Goal: Task Accomplishment & Management: Complete application form

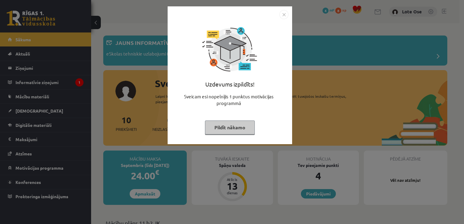
click at [223, 130] on button "Pildīt nākamo" at bounding box center [230, 128] width 50 height 14
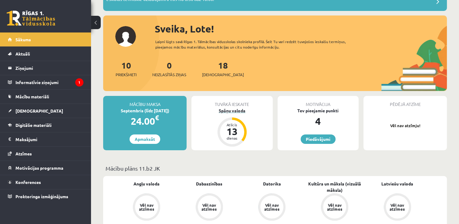
scroll to position [57, 0]
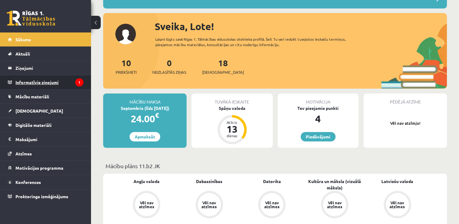
click at [49, 81] on legend "Informatīvie ziņojumi 1" at bounding box center [49, 82] width 68 height 14
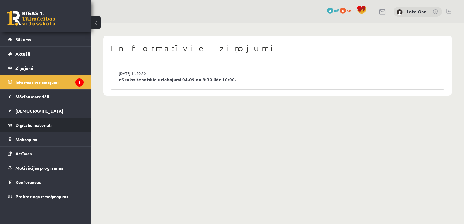
click at [22, 123] on span "Digitālie materiāli" at bounding box center [33, 124] width 36 height 5
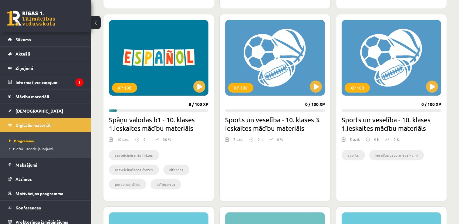
scroll to position [543, 0]
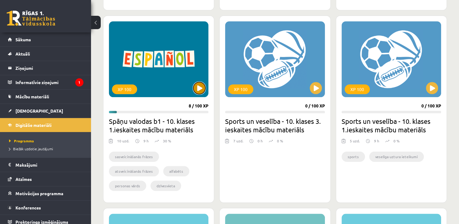
click at [199, 86] on button at bounding box center [199, 88] width 12 height 12
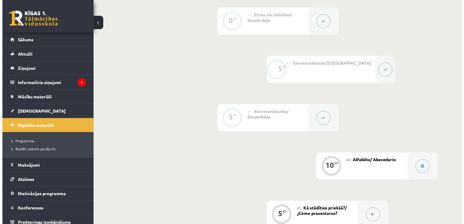
scroll to position [179, 0]
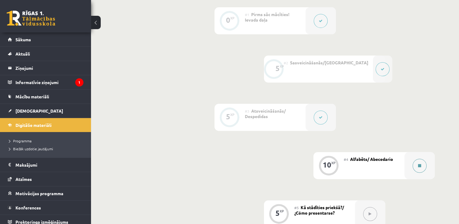
click at [419, 165] on icon at bounding box center [419, 166] width 3 height 4
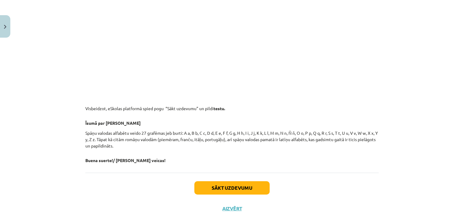
scroll to position [701, 0]
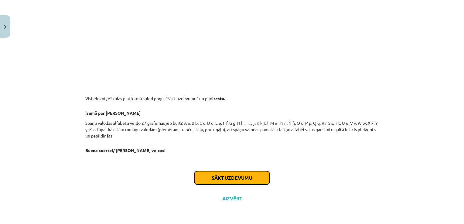
click at [240, 176] on button "Sākt uzdevumu" at bounding box center [231, 177] width 75 height 13
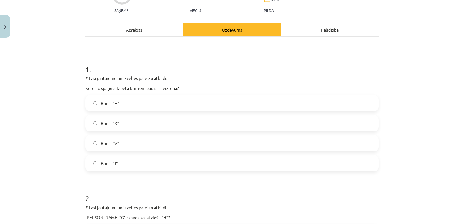
scroll to position [66, 0]
click at [118, 109] on label "Burtu “H”" at bounding box center [232, 103] width 292 height 15
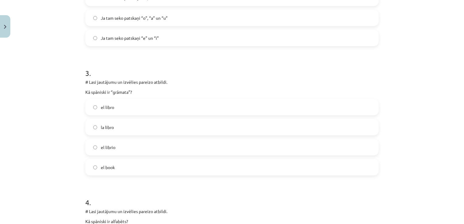
scroll to position [322, 0]
click at [123, 108] on label "el libro" at bounding box center [232, 106] width 292 height 15
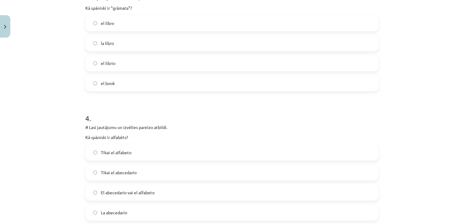
scroll to position [409, 0]
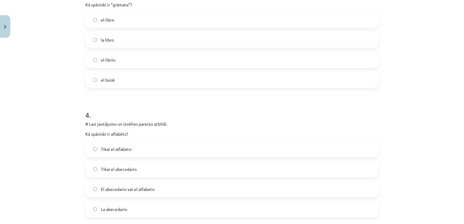
click at [118, 193] on label "El abecedario vai el alfabeto" at bounding box center [232, 189] width 292 height 15
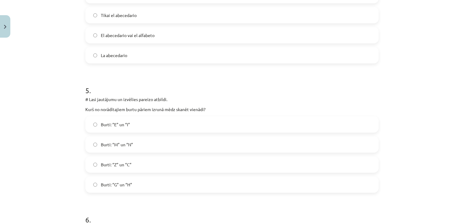
scroll to position [563, 0]
click at [124, 186] on span "Burti: “G” un “H”" at bounding box center [116, 184] width 31 height 6
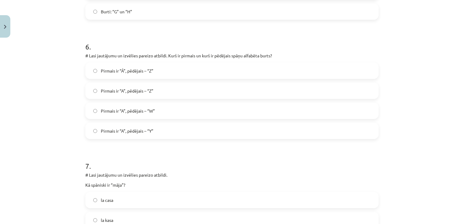
scroll to position [752, 0]
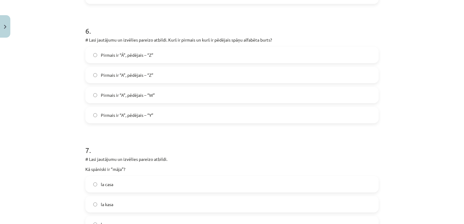
click at [122, 77] on span "Pirmais ir “A”, pēdējais – “Z”" at bounding box center [127, 75] width 53 height 6
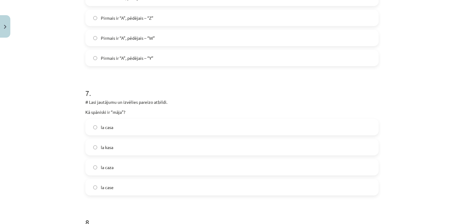
click at [118, 128] on label "la casa" at bounding box center [232, 127] width 292 height 15
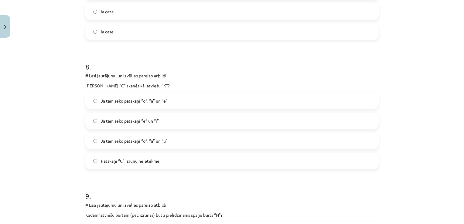
scroll to position [965, 0]
click at [153, 143] on span "Ja tam seko patskaņi “o”, “a” un “u”" at bounding box center [134, 140] width 67 height 6
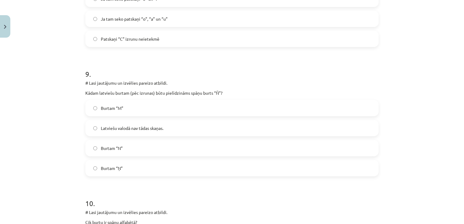
scroll to position [1088, 0]
click at [113, 171] on label "Burtam “Ņ”" at bounding box center [232, 167] width 292 height 15
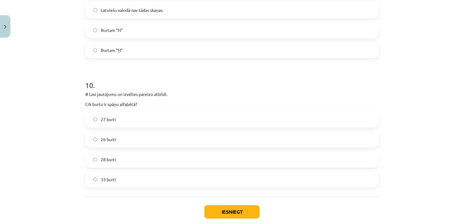
scroll to position [1209, 0]
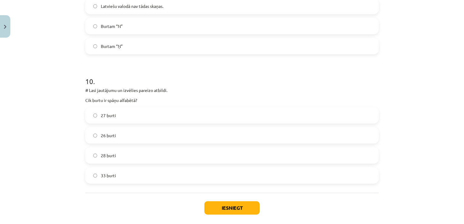
click at [114, 119] on label "27 burti" at bounding box center [232, 115] width 292 height 15
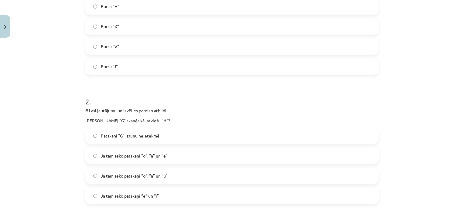
scroll to position [193, 0]
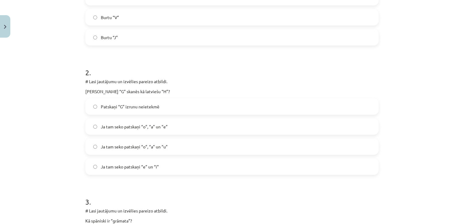
click at [140, 166] on span "Ja tam seko patskaņi “e” un “i”" at bounding box center [130, 167] width 58 height 6
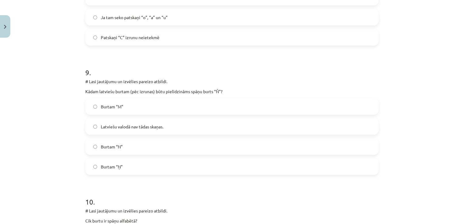
scroll to position [1238, 0]
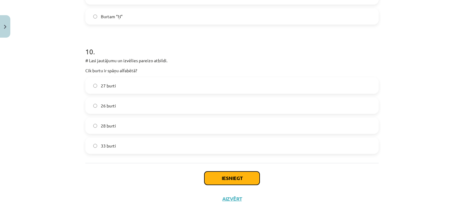
click at [221, 176] on button "Iesniegt" at bounding box center [231, 178] width 55 height 13
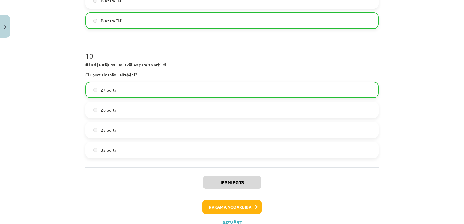
scroll to position [1257, 0]
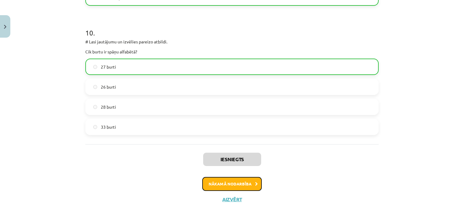
click at [227, 185] on button "Nākamā nodarbība" at bounding box center [232, 184] width 60 height 14
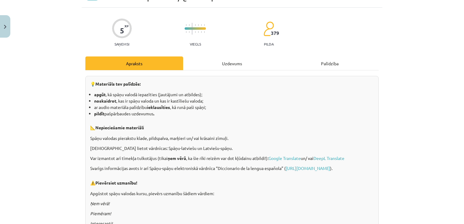
scroll to position [32, 0]
click at [4, 33] on button "Close" at bounding box center [5, 26] width 10 height 22
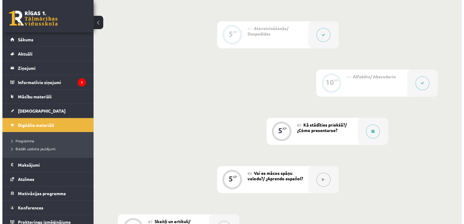
scroll to position [261, 0]
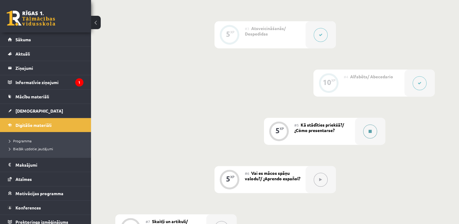
click at [372, 133] on icon at bounding box center [370, 132] width 3 height 4
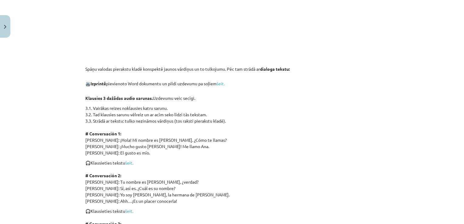
scroll to position [396, 0]
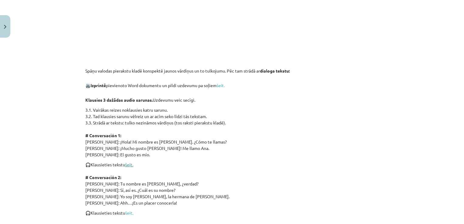
click at [129, 166] on link "šeit." at bounding box center [129, 164] width 8 height 5
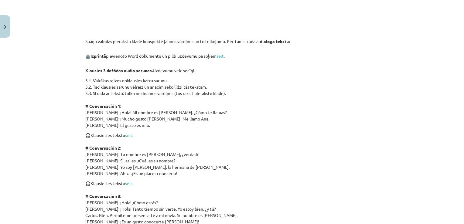
click at [179, 143] on p "🎧 Klausieties tekstu šeit. # Conversación 2: Ana: Tu nombre es Carlos, ¿verdad?…" at bounding box center [231, 154] width 293 height 45
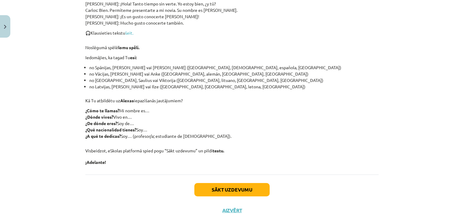
scroll to position [632, 0]
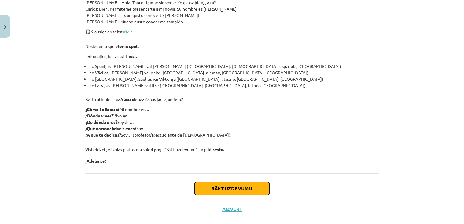
click at [217, 194] on button "Sākt uzdevumu" at bounding box center [231, 188] width 75 height 13
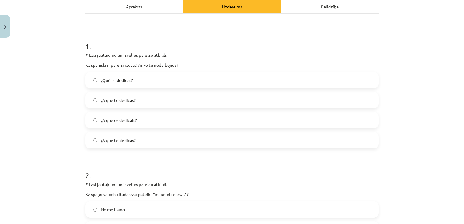
scroll to position [90, 0]
click at [125, 139] on span "¿A qué te dedicas?" at bounding box center [118, 140] width 35 height 6
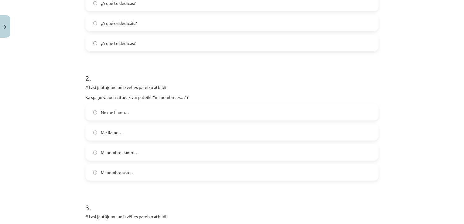
scroll to position [186, 0]
click at [133, 130] on label "Me llamo…" at bounding box center [232, 132] width 292 height 15
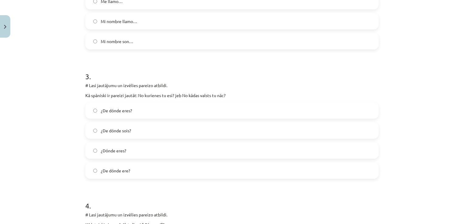
scroll to position [318, 0]
click at [136, 113] on label "¿De dónde eres?" at bounding box center [232, 110] width 292 height 15
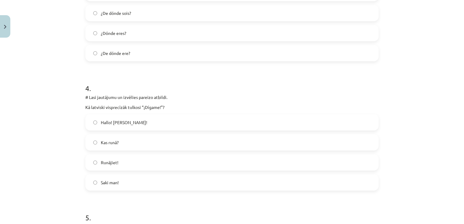
scroll to position [469, 0]
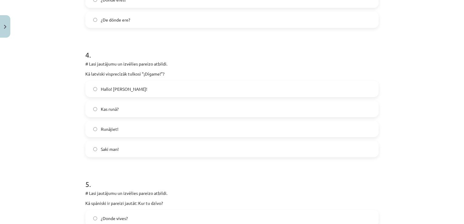
click at [125, 90] on span "Hallo! jeb Klausos!" at bounding box center [124, 89] width 46 height 6
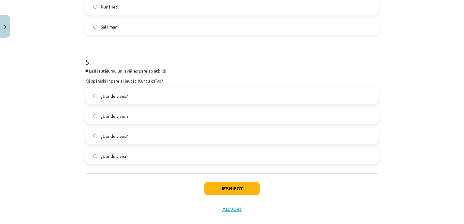
scroll to position [592, 0]
click at [123, 131] on label "¿Dónde vives?" at bounding box center [232, 135] width 292 height 15
click at [231, 185] on button "Iesniegt" at bounding box center [231, 188] width 55 height 13
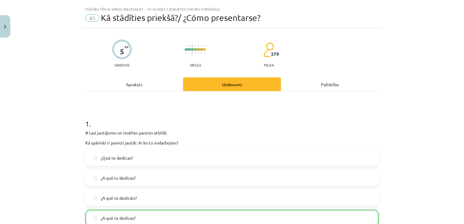
scroll to position [0, 0]
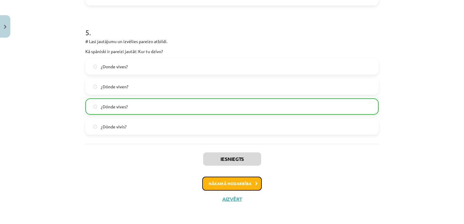
click at [224, 185] on button "Nākamā nodarbība" at bounding box center [232, 184] width 60 height 14
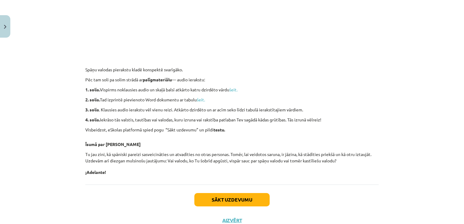
scroll to position [232, 0]
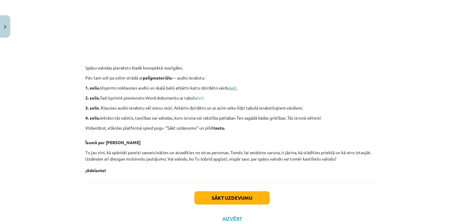
click at [236, 89] on link "šeit." at bounding box center [233, 87] width 8 height 5
click at [201, 99] on link "šeit." at bounding box center [201, 97] width 8 height 5
click at [220, 196] on button "Sākt uzdevumu" at bounding box center [231, 197] width 75 height 13
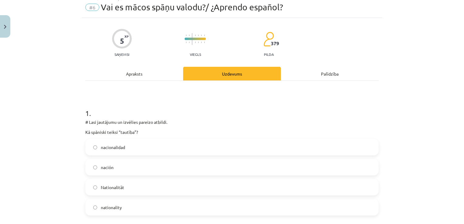
scroll to position [15, 0]
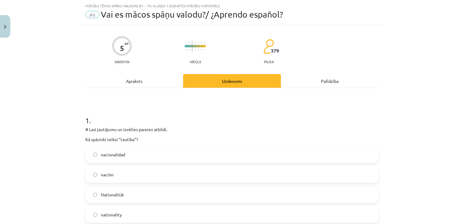
click at [142, 150] on label "nacionalidad" at bounding box center [232, 154] width 292 height 15
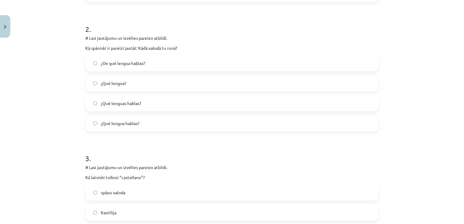
scroll to position [237, 0]
click at [126, 125] on span "¿Qué lengua hablas?" at bounding box center [120, 123] width 39 height 6
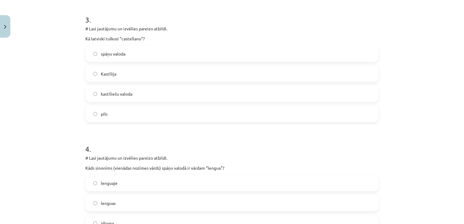
scroll to position [376, 0]
click at [111, 91] on span "kastīliešu valoda" at bounding box center [117, 93] width 32 height 6
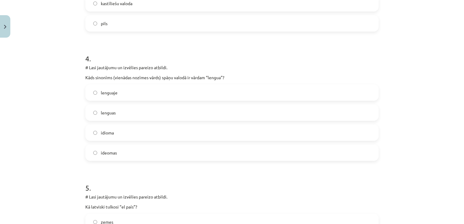
scroll to position [466, 0]
click at [114, 129] on label "idioma" at bounding box center [232, 132] width 292 height 15
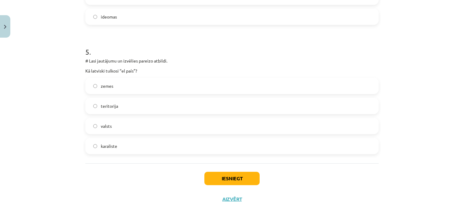
click at [112, 124] on label "valsts" at bounding box center [232, 125] width 292 height 15
drag, startPoint x: 223, startPoint y: 183, endPoint x: 219, endPoint y: 182, distance: 4.2
click at [219, 182] on button "Iesniegt" at bounding box center [231, 178] width 55 height 13
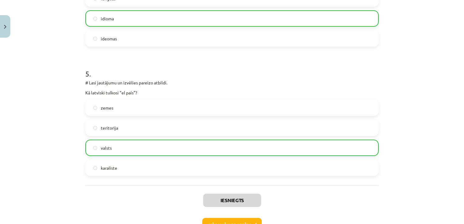
scroll to position [621, 0]
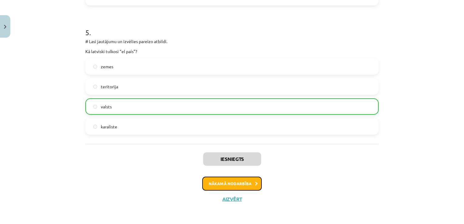
click at [233, 180] on button "Nākamā nodarbība" at bounding box center [232, 184] width 60 height 14
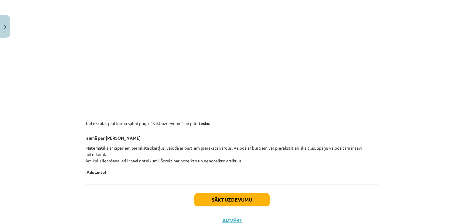
scroll to position [554, 0]
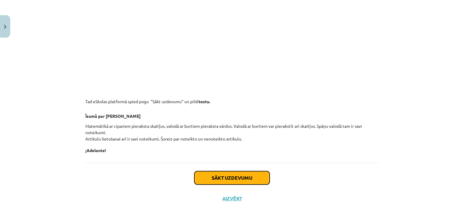
click at [224, 179] on button "Sākt uzdevumu" at bounding box center [231, 177] width 75 height 13
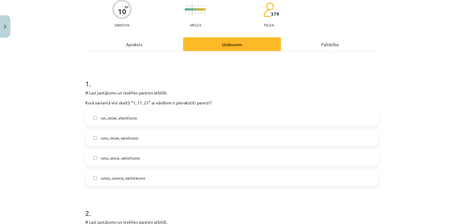
scroll to position [57, 0]
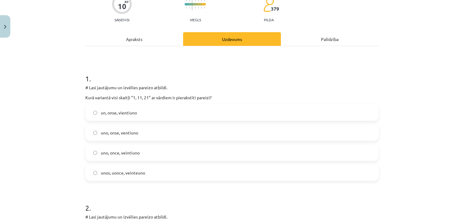
click at [132, 152] on span "uno, once, veintiuno" at bounding box center [120, 153] width 39 height 6
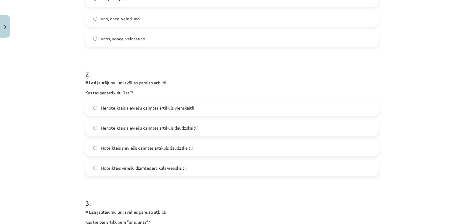
scroll to position [191, 0]
click at [166, 150] on span "Noteiktais sieviešu dzimtes artikuls daudzskaitlī" at bounding box center [147, 148] width 92 height 6
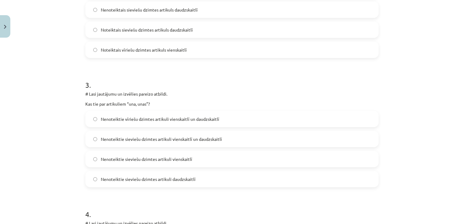
scroll to position [310, 0]
click at [199, 137] on span "Nenoteiktie sieviešu dzimtes artikuli vienskaitlī un daudzskaitlī" at bounding box center [161, 139] width 121 height 6
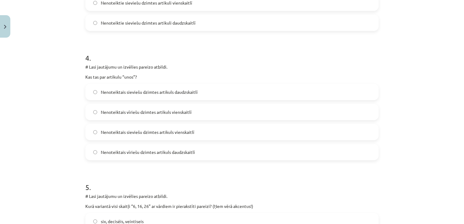
scroll to position [465, 0]
click at [185, 155] on span "Nenoteiktais vīriešu dzimtes artikuls daudzskaitlī" at bounding box center [148, 153] width 94 height 6
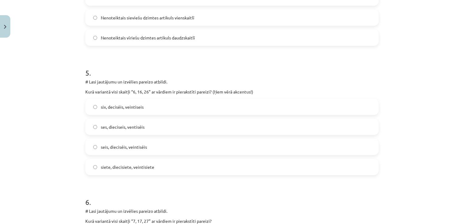
scroll to position [584, 0]
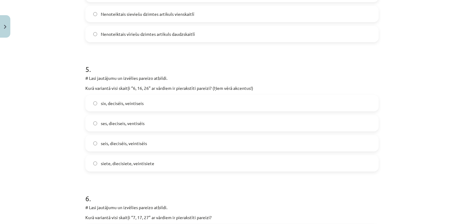
click at [130, 142] on span "seis, dieciséis, veintiséis" at bounding box center [124, 143] width 46 height 6
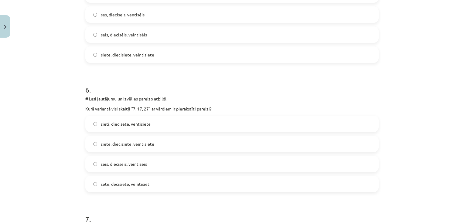
scroll to position [693, 0]
click at [133, 57] on span "siete, diecisiete, veintisiete" at bounding box center [127, 54] width 53 height 6
click at [130, 144] on span "siete, diecisiete, veintisiete" at bounding box center [127, 143] width 53 height 6
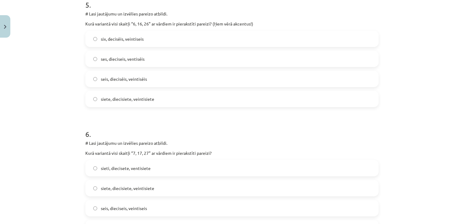
scroll to position [649, 0]
click at [112, 77] on span "seis, dieciséis, veintiséis" at bounding box center [124, 79] width 46 height 6
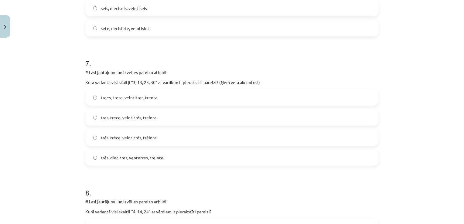
scroll to position [848, 0]
click at [151, 119] on span "tres, trece, veintitrés, treinta" at bounding box center [129, 118] width 56 height 6
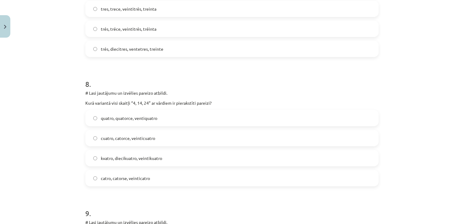
scroll to position [960, 0]
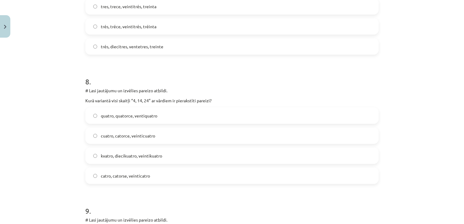
click at [133, 134] on span "cuatro, catorce, veinticuatro" at bounding box center [128, 136] width 54 height 6
click at [106, 179] on label "cinco, quince, veinticinco" at bounding box center [232, 175] width 292 height 15
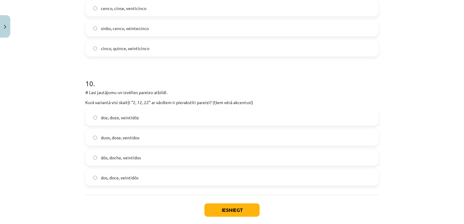
scroll to position [1249, 0]
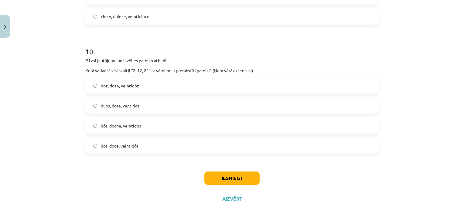
click at [123, 146] on span "dos, doce, veintidós" at bounding box center [120, 146] width 38 height 6
click at [228, 178] on button "Iesniegt" at bounding box center [231, 178] width 55 height 13
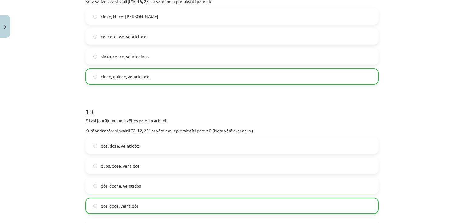
scroll to position [1268, 0]
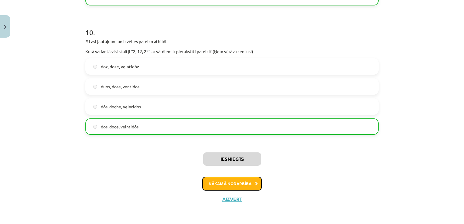
click at [233, 186] on button "Nākamā nodarbība" at bounding box center [232, 184] width 60 height 14
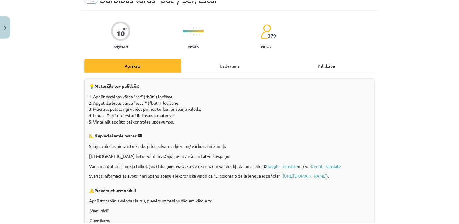
scroll to position [15, 0]
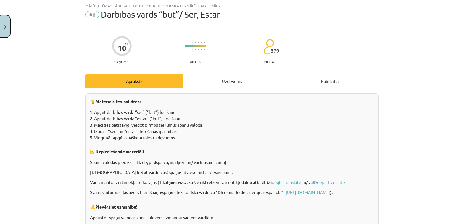
click at [1, 32] on button "Close" at bounding box center [5, 26] width 10 height 22
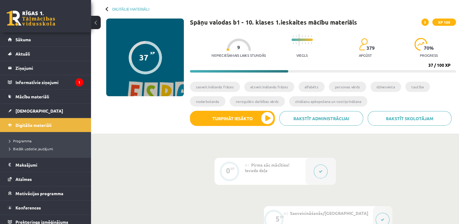
scroll to position [28, 0]
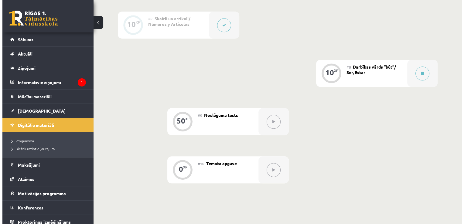
scroll to position [464, 0]
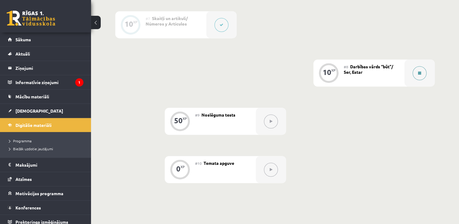
click at [414, 73] on button at bounding box center [420, 73] width 14 height 14
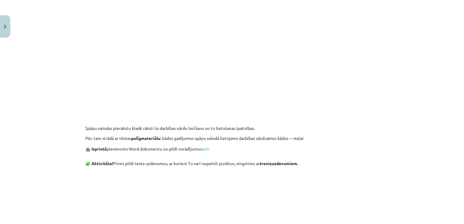
scroll to position [344, 0]
click at [205, 149] on link "šeit." at bounding box center [206, 148] width 8 height 5
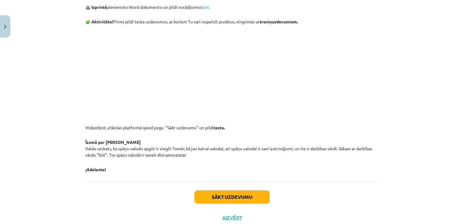
scroll to position [506, 0]
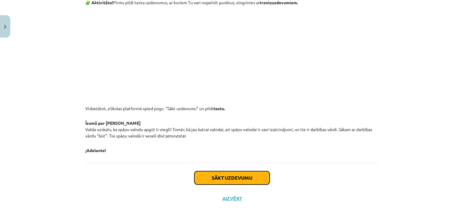
click at [239, 180] on button "Sākt uzdevumu" at bounding box center [231, 177] width 75 height 13
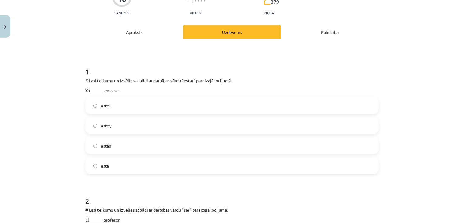
scroll to position [68, 0]
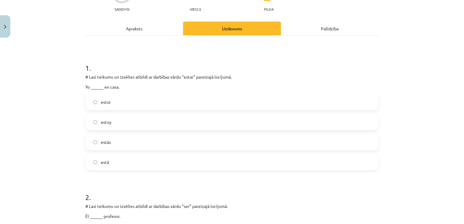
click at [125, 120] on label "estoy" at bounding box center [232, 121] width 292 height 15
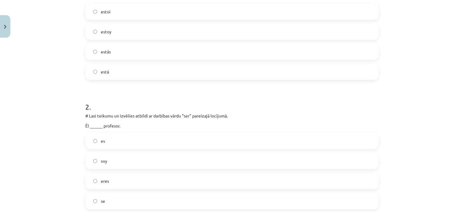
scroll to position [159, 0]
click at [121, 189] on div "es soy eres se" at bounding box center [231, 170] width 293 height 77
click at [112, 136] on label "es" at bounding box center [232, 139] width 292 height 15
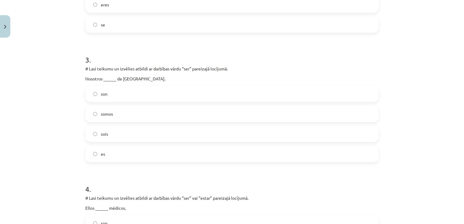
scroll to position [337, 0]
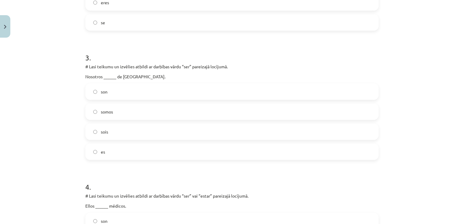
click at [108, 109] on span "somos" at bounding box center [107, 112] width 12 height 6
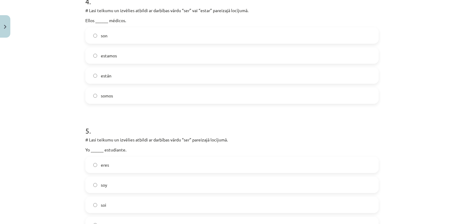
scroll to position [551, 0]
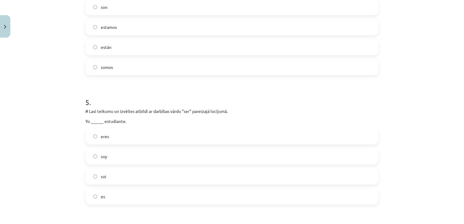
click at [107, 159] on label "soy" at bounding box center [232, 156] width 292 height 15
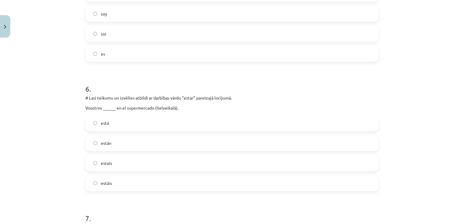
scroll to position [695, 0]
click at [105, 169] on label "estais" at bounding box center [232, 162] width 292 height 15
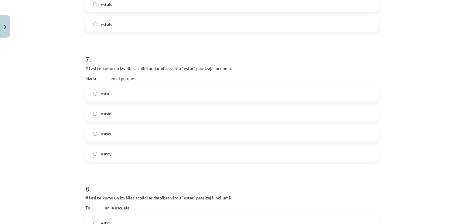
scroll to position [861, 0]
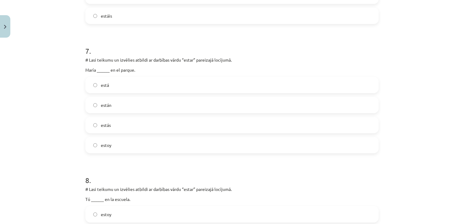
click at [131, 91] on label "está" at bounding box center [232, 84] width 292 height 15
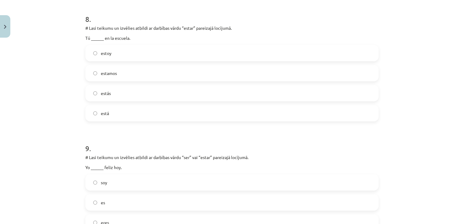
scroll to position [1025, 0]
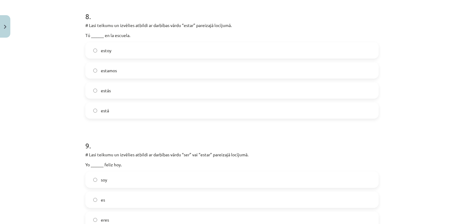
click at [123, 53] on label "estoy" at bounding box center [232, 50] width 292 height 15
click at [117, 87] on label "estás" at bounding box center [232, 90] width 292 height 15
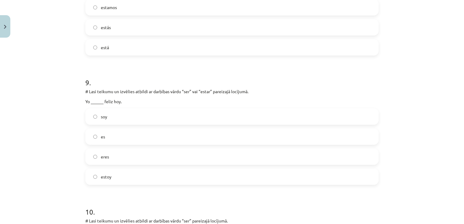
click at [101, 119] on span "soy" at bounding box center [104, 117] width 6 height 6
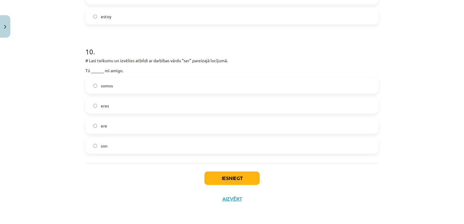
scroll to position [1248, 0]
click at [120, 110] on label "eres" at bounding box center [232, 106] width 292 height 15
click at [215, 182] on button "Iesniegt" at bounding box center [231, 178] width 55 height 13
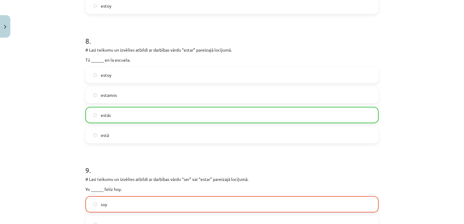
scroll to position [1268, 0]
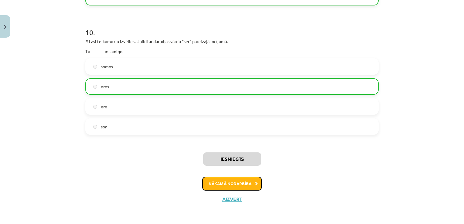
click at [218, 182] on button "Nākamā nodarbība" at bounding box center [232, 184] width 60 height 14
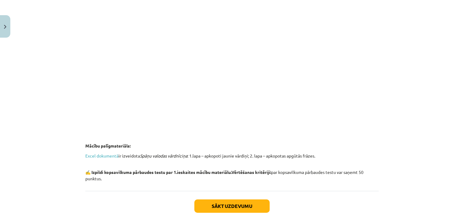
scroll to position [200, 0]
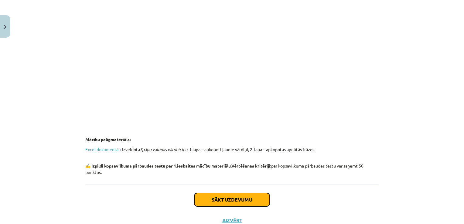
click at [247, 198] on button "Sākt uzdevumu" at bounding box center [231, 199] width 75 height 13
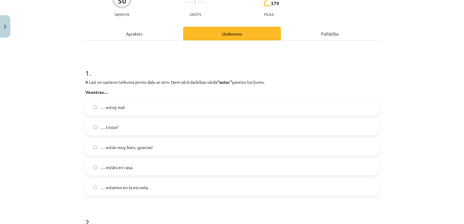
scroll to position [67, 0]
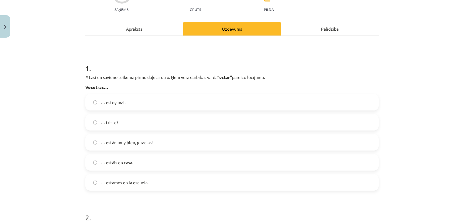
click at [144, 162] on label "… estáis en casa." at bounding box center [232, 162] width 292 height 15
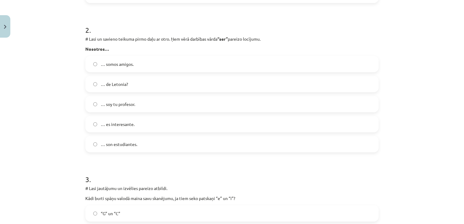
scroll to position [255, 0]
click at [128, 74] on div "… somos amigos. … de Letonia? … soy tu profesor. … es interesante. … son estudi…" at bounding box center [231, 104] width 293 height 97
click at [129, 67] on label "… somos amigos." at bounding box center [232, 63] width 292 height 15
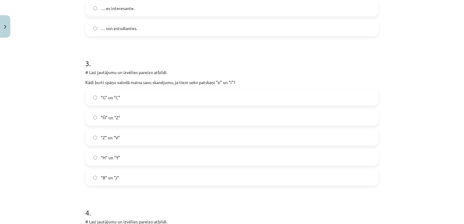
scroll to position [375, 0]
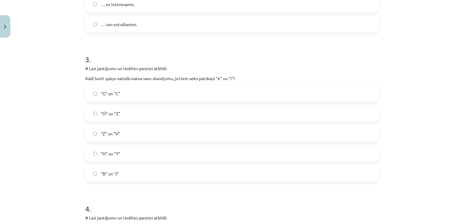
click at [160, 87] on label "“G” un “C”" at bounding box center [232, 93] width 292 height 15
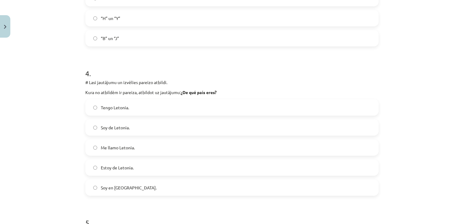
scroll to position [511, 0]
click at [126, 129] on span "Soy de Letonia." at bounding box center [115, 127] width 29 height 6
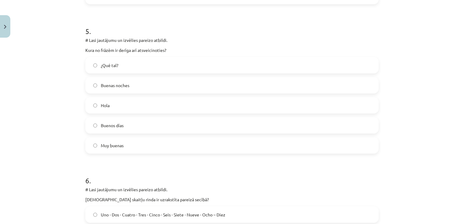
scroll to position [700, 0]
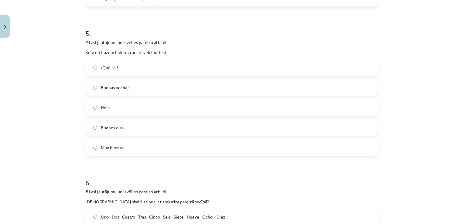
click at [130, 90] on label "Buenas noches" at bounding box center [232, 87] width 292 height 15
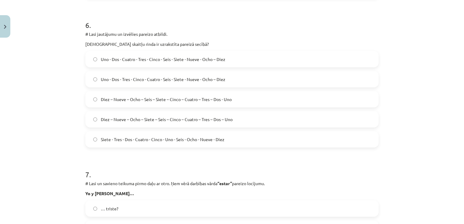
scroll to position [858, 0]
click at [175, 101] on span "Diez – Nueve – Ocho – Seis – Siete – Cinco – Cuatro – Tres – Dos - Uno" at bounding box center [166, 99] width 131 height 6
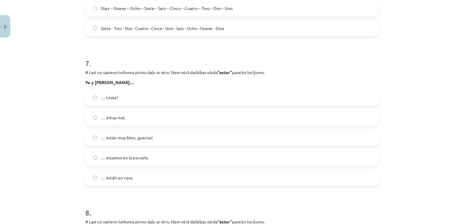
scroll to position [969, 0]
click at [118, 179] on span "… estáis en casa." at bounding box center [117, 177] width 32 height 6
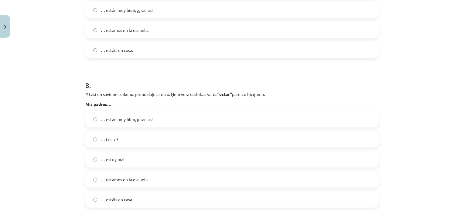
scroll to position [1098, 0]
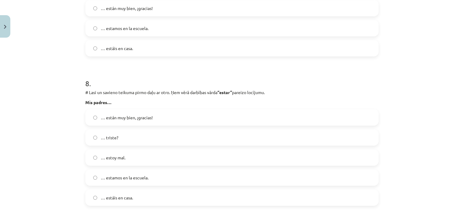
click at [134, 116] on span "… están muy bien, ¡gracias!" at bounding box center [127, 117] width 52 height 6
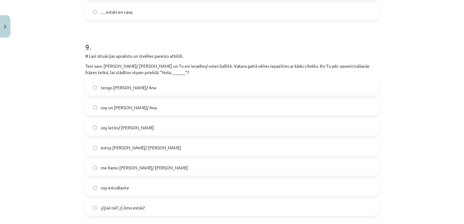
scroll to position [1291, 0]
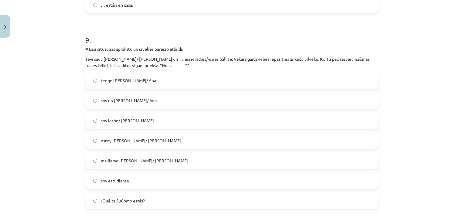
click at [137, 163] on span "me llamo Pedro/ Ana" at bounding box center [144, 161] width 87 height 6
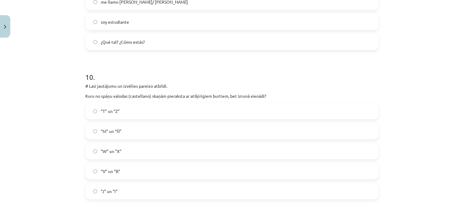
scroll to position [1450, 0]
click at [124, 168] on label "“V” un “B”" at bounding box center [232, 171] width 292 height 15
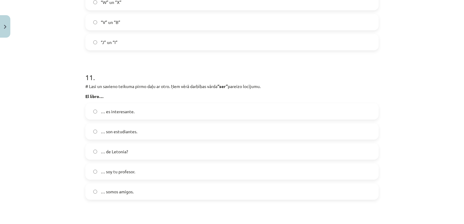
scroll to position [1610, 0]
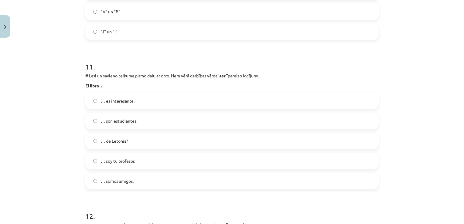
click at [143, 100] on label "… es interesante." at bounding box center [232, 100] width 292 height 15
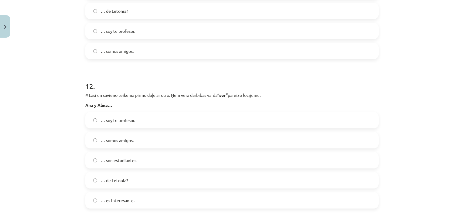
scroll to position [1738, 0]
click at [131, 166] on label "… son estudiantes." at bounding box center [232, 161] width 292 height 15
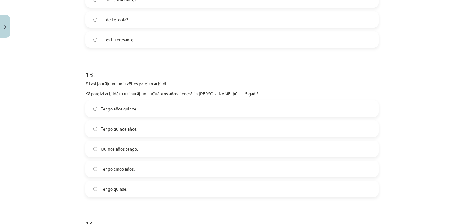
scroll to position [1900, 0]
click at [134, 127] on span "Tengo quince años." at bounding box center [119, 129] width 36 height 6
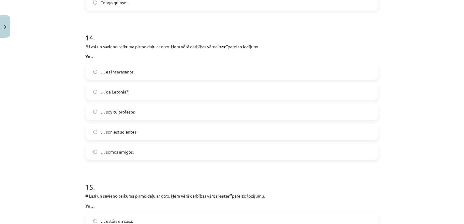
scroll to position [2087, 0]
click at [102, 114] on span "… soy tu profesor." at bounding box center [118, 112] width 34 height 6
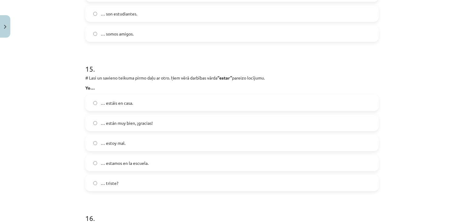
scroll to position [2205, 0]
click at [118, 143] on span "… estoy mal." at bounding box center [113, 143] width 25 height 6
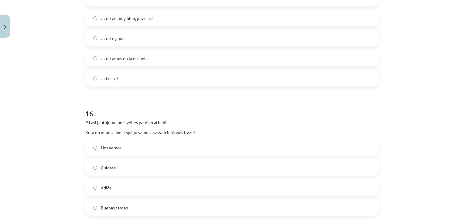
scroll to position [2338, 0]
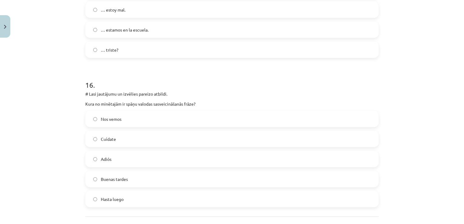
click at [118, 186] on label "Buenas tardes" at bounding box center [232, 179] width 292 height 15
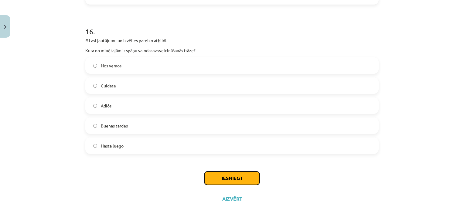
click at [233, 180] on button "Iesniegt" at bounding box center [231, 178] width 55 height 13
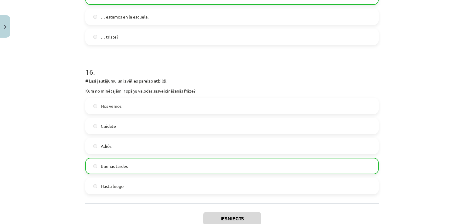
scroll to position [2411, 0]
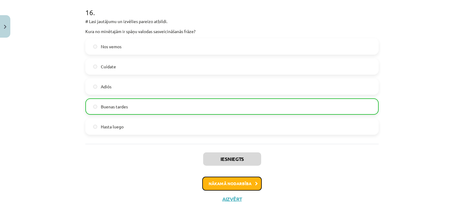
click at [240, 185] on button "Nākamā nodarbība" at bounding box center [232, 184] width 60 height 14
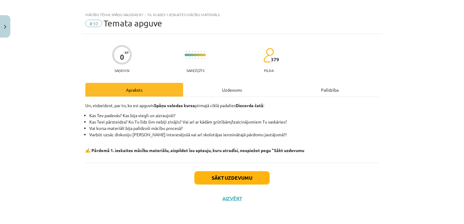
scroll to position [6, 0]
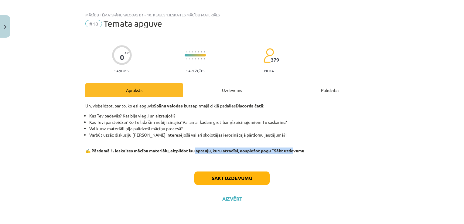
drag, startPoint x: 193, startPoint y: 155, endPoint x: 301, endPoint y: 157, distance: 107.8
click at [301, 157] on div "Un, visbeidzot, par to, ko esi apguvis Spāņu valodas kursa pirmajā ciklā padali…" at bounding box center [231, 130] width 293 height 66
drag, startPoint x: 301, startPoint y: 157, endPoint x: 299, endPoint y: 178, distance: 21.0
click at [299, 178] on div "Sākt uzdevumu Aizvērt" at bounding box center [231, 184] width 293 height 43
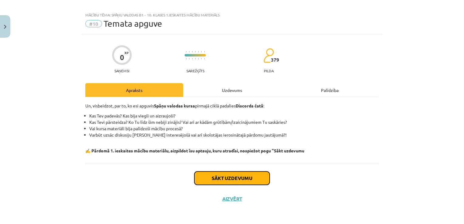
click at [254, 176] on button "Sākt uzdevumu" at bounding box center [231, 178] width 75 height 13
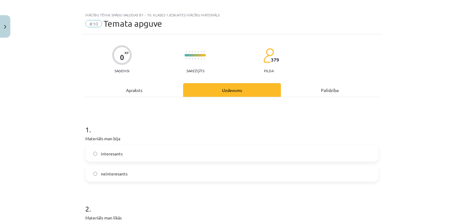
click at [137, 152] on label "interesants" at bounding box center [232, 153] width 292 height 15
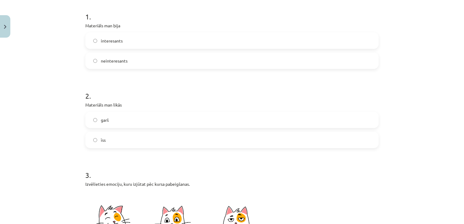
scroll to position [119, 0]
click at [124, 119] on label "garš" at bounding box center [232, 119] width 292 height 15
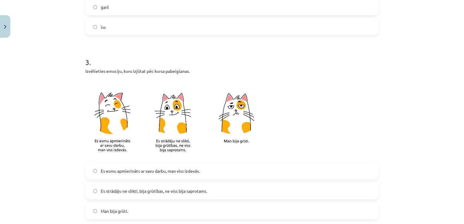
scroll to position [237, 0]
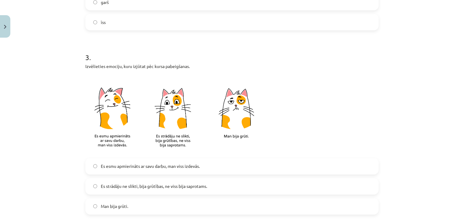
click at [175, 186] on span "Es strādāju ne slikti, bija grūtības, ne viss bija saprotams." at bounding box center [154, 186] width 106 height 6
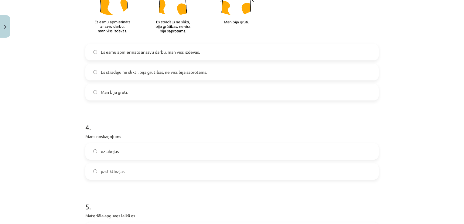
scroll to position [351, 0]
click at [141, 152] on label "uzlabojās" at bounding box center [232, 151] width 292 height 15
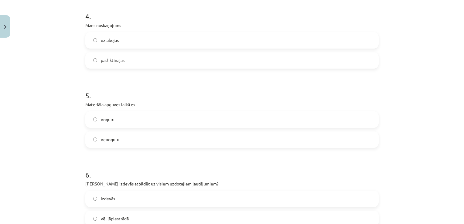
scroll to position [463, 0]
click at [124, 137] on label "nenoguru" at bounding box center [232, 139] width 292 height 15
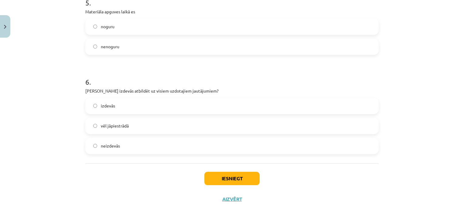
click at [117, 107] on label "izdevās" at bounding box center [232, 105] width 292 height 15
click at [226, 176] on button "Iesniegt" at bounding box center [231, 178] width 55 height 13
click at [229, 176] on button "Iesniegt" at bounding box center [231, 178] width 55 height 13
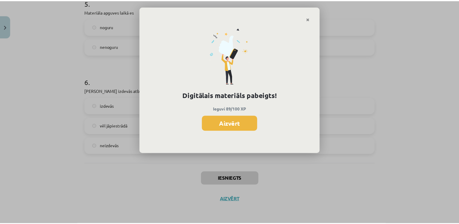
scroll to position [464, 0]
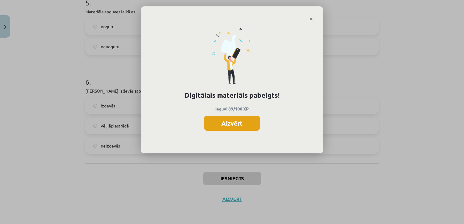
click at [251, 123] on button "Aizvērt" at bounding box center [232, 123] width 56 height 15
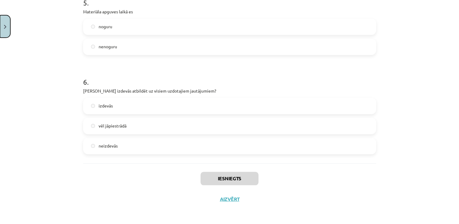
click at [4, 24] on button "Close" at bounding box center [5, 26] width 10 height 22
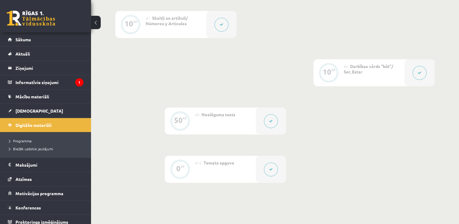
scroll to position [529, 0]
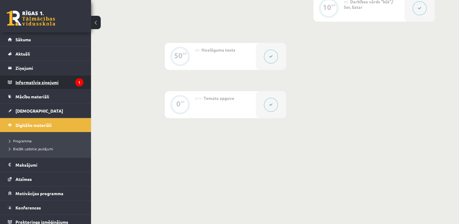
click at [54, 82] on legend "Informatīvie ziņojumi 1" at bounding box center [49, 82] width 68 height 14
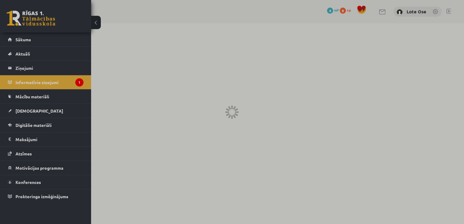
click at [27, 44] on div at bounding box center [232, 112] width 464 height 224
click at [25, 39] on div at bounding box center [232, 112] width 464 height 224
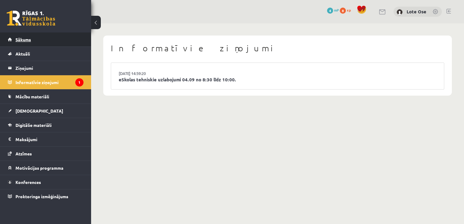
click at [40, 42] on link "Sākums" at bounding box center [46, 39] width 76 height 14
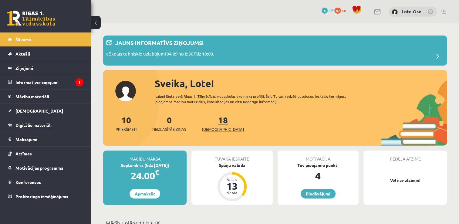
click at [212, 120] on link "18 Ieskaites" at bounding box center [223, 123] width 42 height 18
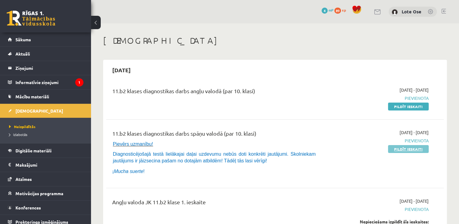
click at [408, 148] on link "Pildīt ieskaiti" at bounding box center [408, 149] width 41 height 8
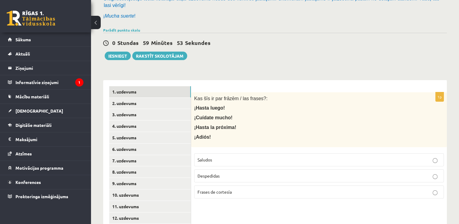
scroll to position [60, 0]
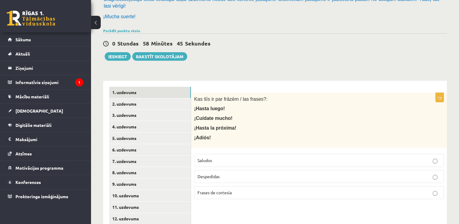
click at [231, 173] on p "Despedidas" at bounding box center [319, 176] width 243 height 6
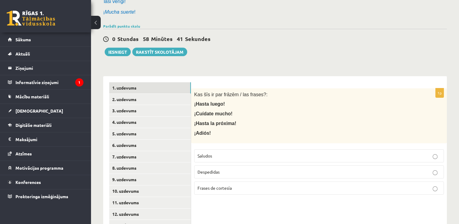
scroll to position [55, 0]
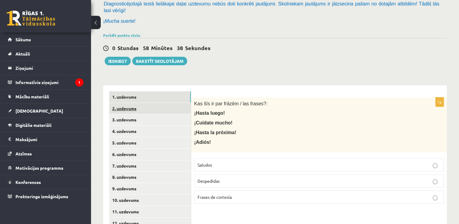
click at [145, 103] on link "2. uzdevums" at bounding box center [150, 108] width 82 height 11
click at [147, 91] on link "1. uzdevums" at bounding box center [150, 96] width 82 height 11
click at [136, 103] on link "2. uzdevums" at bounding box center [150, 108] width 82 height 11
click at [213, 162] on p "Saludos" at bounding box center [319, 165] width 243 height 6
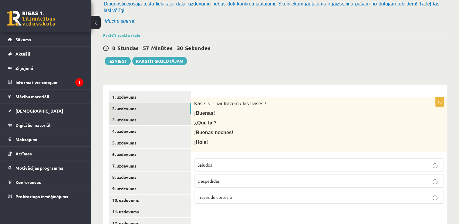
click at [119, 114] on link "3. uzdevums" at bounding box center [150, 119] width 82 height 11
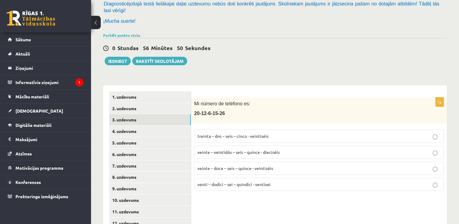
click at [275, 162] on label "veinte – doce – seis – quince - veintiséis" at bounding box center [319, 168] width 250 height 13
click at [121, 126] on link "4. uzdevums" at bounding box center [150, 131] width 82 height 11
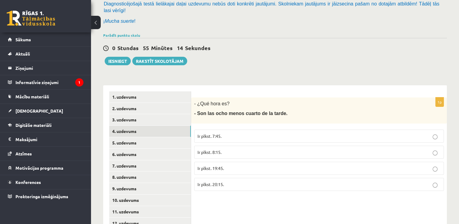
click at [225, 165] on p "Ir plkst. 19:45." at bounding box center [319, 168] width 243 height 6
click at [124, 137] on link "5. uzdevums" at bounding box center [150, 142] width 82 height 11
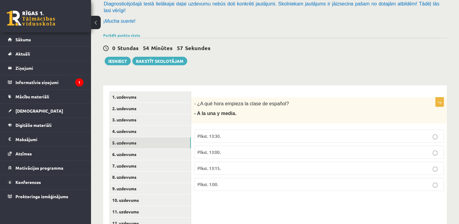
click at [250, 133] on p "Plkst. 13:30." at bounding box center [319, 136] width 243 height 6
click at [151, 149] on link "6. uzdevums" at bounding box center [150, 154] width 82 height 11
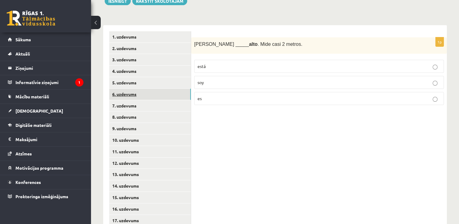
scroll to position [115, 0]
click at [220, 64] on p "está" at bounding box center [319, 67] width 243 height 6
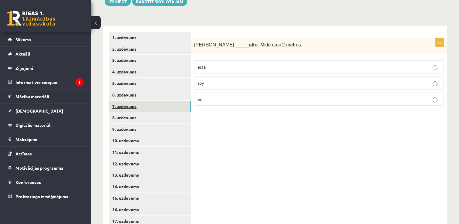
click at [128, 102] on link "7. uzdevums" at bounding box center [150, 106] width 82 height 11
click at [247, 80] on p "soy" at bounding box center [319, 83] width 243 height 6
click at [128, 112] on link "8. uzdevums" at bounding box center [150, 117] width 82 height 11
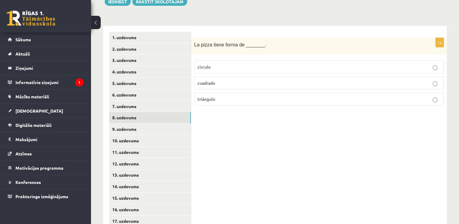
click at [211, 64] on p "círculo" at bounding box center [319, 67] width 243 height 6
click at [133, 124] on link "9. uzdevums" at bounding box center [150, 129] width 82 height 11
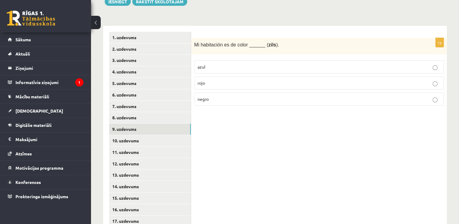
drag, startPoint x: 250, startPoint y: 56, endPoint x: 222, endPoint y: 60, distance: 28.5
click at [222, 60] on label "azul" at bounding box center [319, 66] width 250 height 13
click at [131, 135] on link "10. uzdevums" at bounding box center [150, 140] width 82 height 11
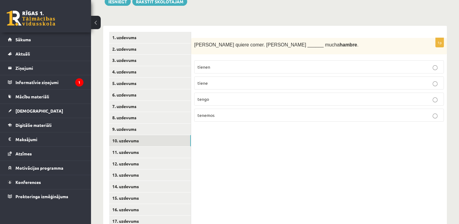
click at [248, 67] on fieldset "tienen tiene tengo tenemos" at bounding box center [319, 90] width 250 height 66
click at [247, 80] on p "tiene" at bounding box center [319, 83] width 243 height 6
click at [134, 148] on link "11. uzdevums" at bounding box center [150, 152] width 82 height 11
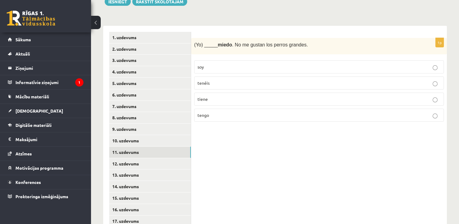
click at [265, 112] on label "tengo" at bounding box center [319, 115] width 250 height 13
click at [138, 158] on link "12. uzdevums" at bounding box center [150, 163] width 82 height 11
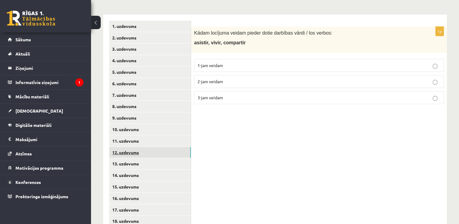
scroll to position [125, 0]
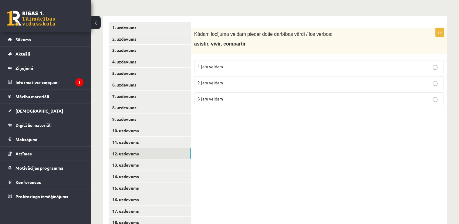
click at [235, 96] on p "3-jam veidam" at bounding box center [319, 99] width 243 height 6
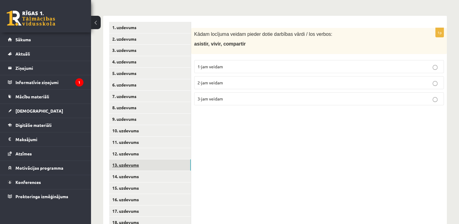
click at [129, 159] on link "13. uzdevums" at bounding box center [150, 164] width 82 height 11
click at [317, 57] on fieldset "1-jam veidam 2-jam veidam 3-jam veidam" at bounding box center [319, 82] width 250 height 50
click at [312, 63] on p "1-jam veidam" at bounding box center [319, 66] width 243 height 6
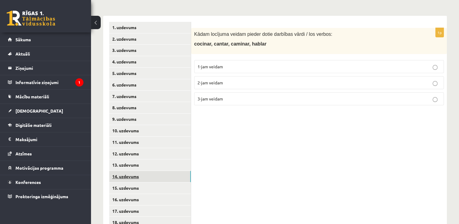
click at [120, 171] on link "14. uzdevums" at bounding box center [150, 176] width 82 height 11
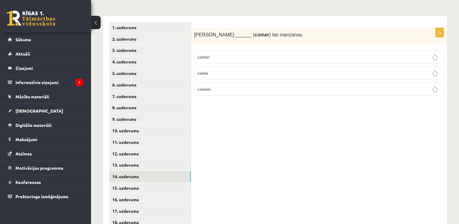
click at [227, 70] on p "come" at bounding box center [319, 73] width 243 height 6
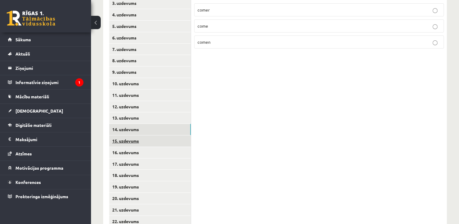
scroll to position [171, 0]
click at [128, 136] on link "15. uzdevums" at bounding box center [150, 141] width 82 height 11
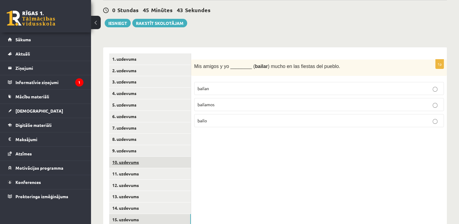
scroll to position [176, 0]
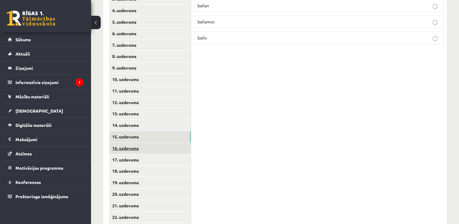
click at [135, 143] on link "16. uzdevums" at bounding box center [150, 148] width 82 height 11
click at [126, 131] on link "15. uzdevums" at bounding box center [150, 136] width 82 height 11
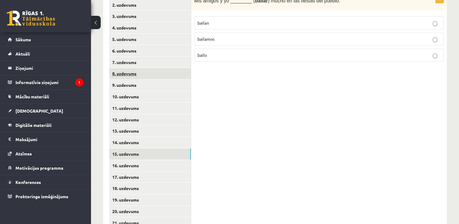
scroll to position [169, 0]
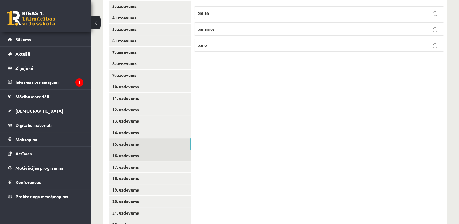
click at [138, 150] on link "16. uzdevums" at bounding box center [150, 155] width 82 height 11
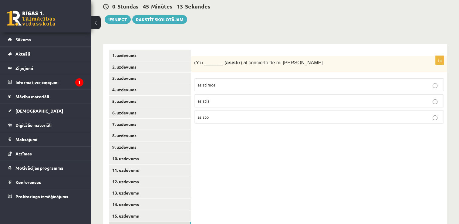
scroll to position [97, 0]
click at [126, 210] on link "15. uzdevums" at bounding box center [150, 215] width 82 height 11
click at [231, 97] on p "bailamos" at bounding box center [319, 100] width 243 height 6
click at [123, 222] on link "16. uzdevums" at bounding box center [150, 227] width 82 height 11
click at [216, 113] on label "asisto" at bounding box center [319, 116] width 250 height 13
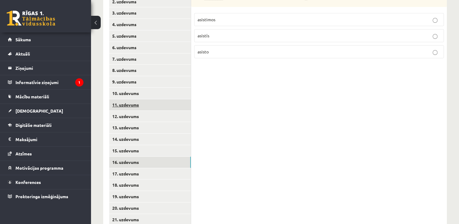
scroll to position [170, 0]
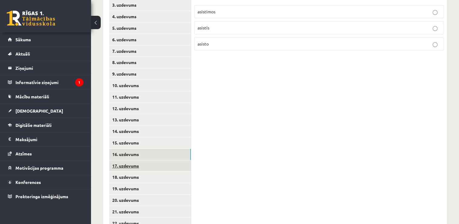
click at [151, 160] on link "17. uzdevums" at bounding box center [150, 165] width 82 height 11
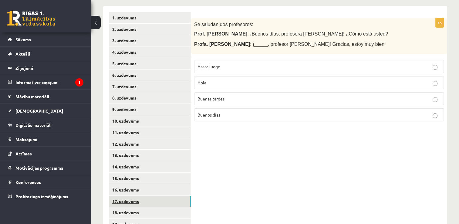
scroll to position [135, 0]
click at [284, 108] on label "Buenos días" at bounding box center [319, 114] width 250 height 13
click at [133, 207] on link "18. uzdevums" at bounding box center [150, 212] width 82 height 11
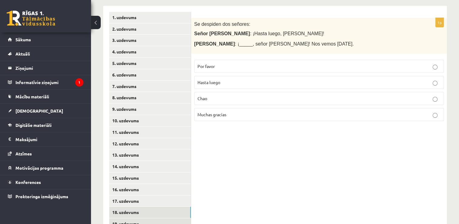
click at [122, 219] on link "19. uzdevums" at bounding box center [150, 223] width 82 height 11
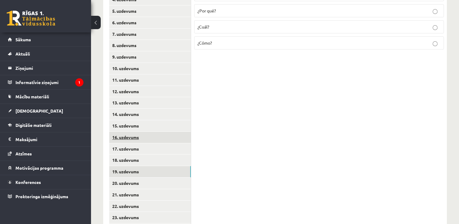
scroll to position [188, 0]
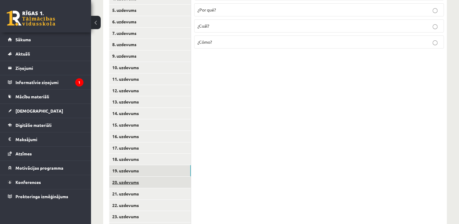
click at [135, 177] on link "20. uzdevums" at bounding box center [150, 182] width 82 height 11
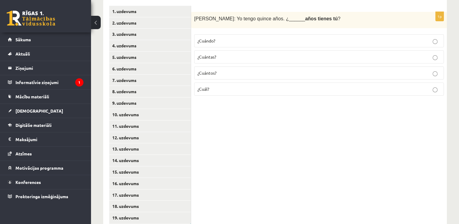
scroll to position [142, 0]
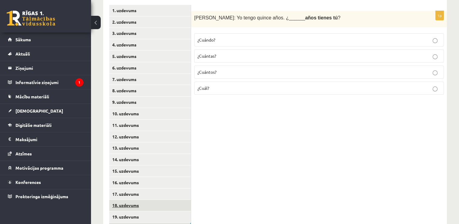
click at [137, 200] on link "18. uzdevums" at bounding box center [150, 205] width 82 height 11
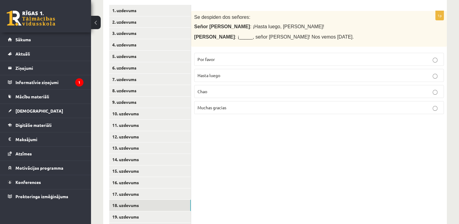
click at [231, 72] on p "Hasta luego" at bounding box center [319, 75] width 243 height 6
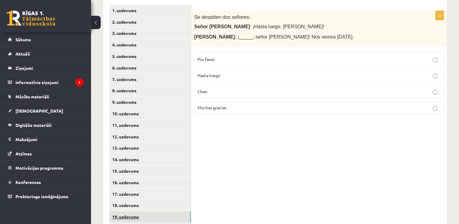
click at [135, 211] on link "19. uzdevums" at bounding box center [150, 216] width 82 height 11
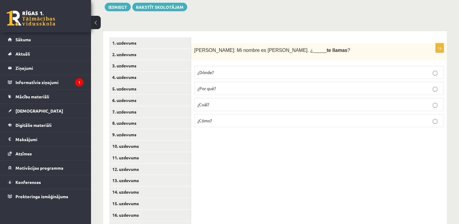
scroll to position [110, 0]
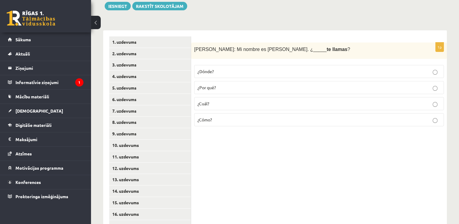
click at [237, 113] on label "¿Cómo?" at bounding box center [319, 119] width 250 height 13
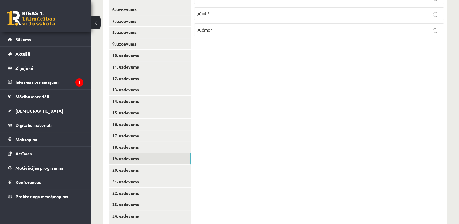
scroll to position [199, 0]
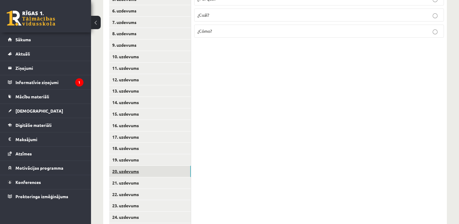
click at [122, 167] on link "20. uzdevums" at bounding box center [150, 171] width 82 height 11
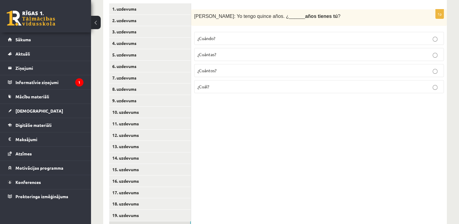
scroll to position [131, 0]
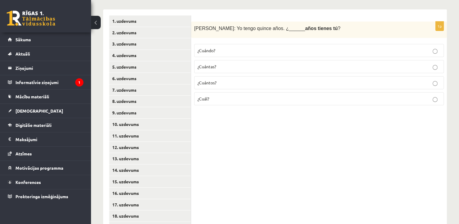
click at [235, 53] on fieldset "¿Cuándo? ¿Cuántas? ¿Cuántos? ¿Cuál?" at bounding box center [319, 74] width 250 height 66
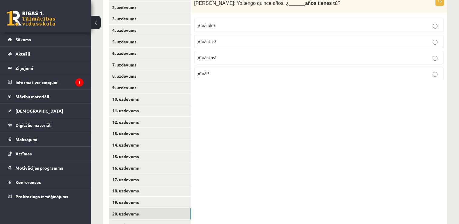
scroll to position [149, 0]
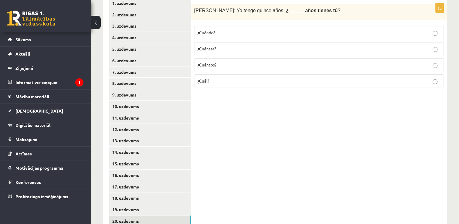
click at [216, 62] on span "¿Cuántos?" at bounding box center [207, 64] width 19 height 5
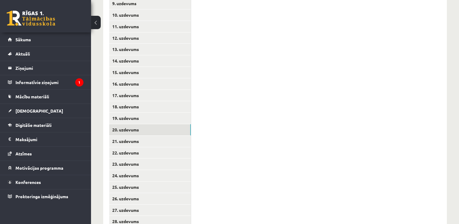
scroll to position [241, 0]
click at [132, 135] on link "21. uzdevums" at bounding box center [150, 140] width 82 height 11
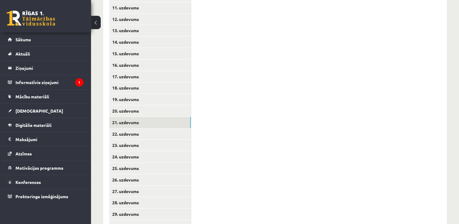
scroll to position [260, 0]
click at [133, 130] on link "22. uzdevums" at bounding box center [150, 133] width 82 height 11
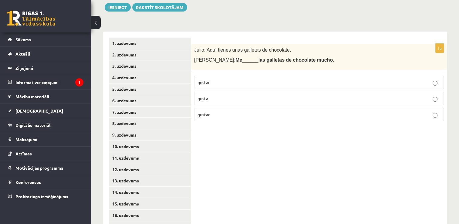
scroll to position [72, 0]
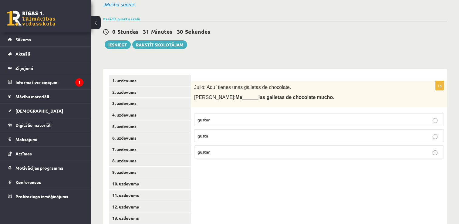
click at [219, 100] on div "Julio: Aquí tienes unas galletas de chocolate. Paqui: Me ______ las galletas de…" at bounding box center [319, 94] width 256 height 26
click at [204, 149] on label "gustan" at bounding box center [319, 151] width 250 height 13
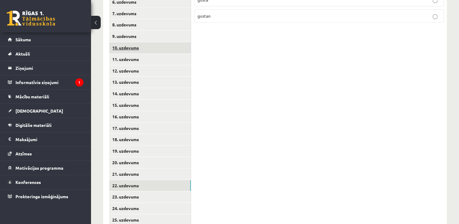
scroll to position [209, 0]
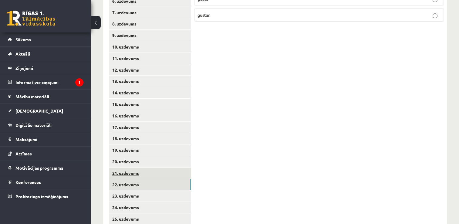
click at [127, 168] on link "21. uzdevums" at bounding box center [150, 173] width 82 height 11
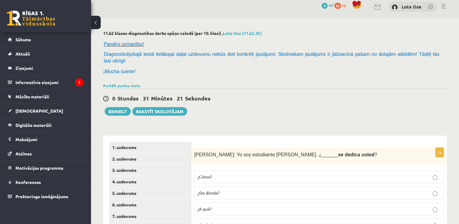
scroll to position [45, 0]
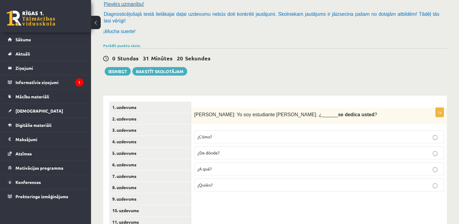
click at [394, 166] on p "¿A qué?" at bounding box center [319, 169] width 243 height 6
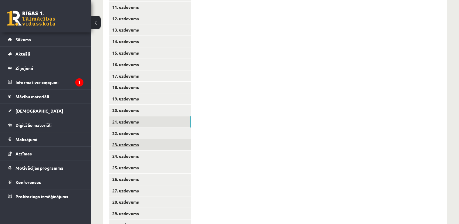
scroll to position [267, 0]
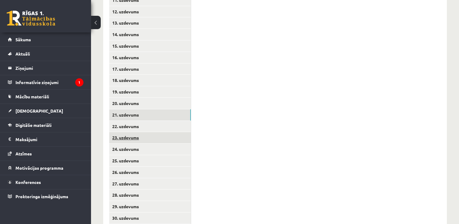
click at [118, 132] on link "23. uzdevums" at bounding box center [150, 137] width 82 height 11
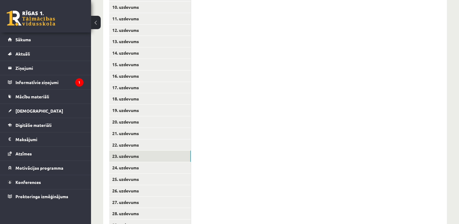
scroll to position [278, 0]
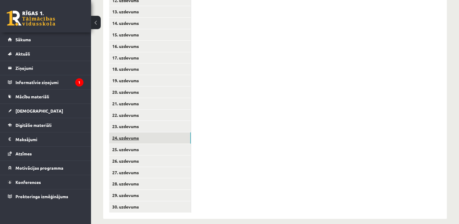
click at [126, 133] on link "24. uzdevums" at bounding box center [150, 137] width 82 height 11
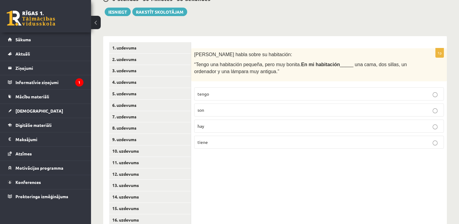
scroll to position [92, 0]
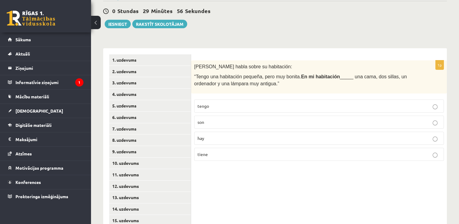
click at [231, 135] on label "hay" at bounding box center [319, 138] width 250 height 13
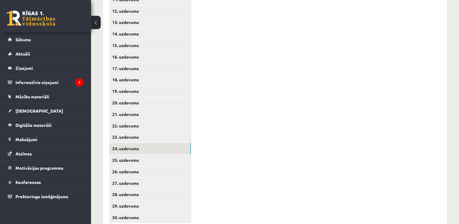
scroll to position [278, 0]
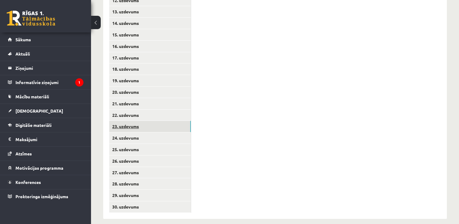
click at [123, 121] on link "23. uzdevums" at bounding box center [150, 126] width 82 height 11
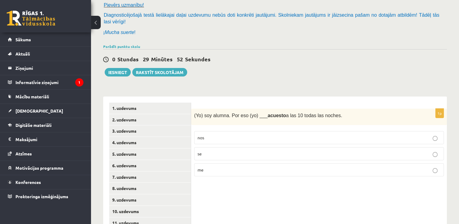
scroll to position [61, 0]
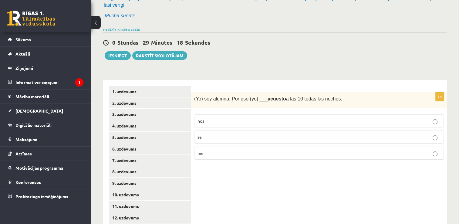
click at [207, 150] on p "me" at bounding box center [319, 153] width 243 height 6
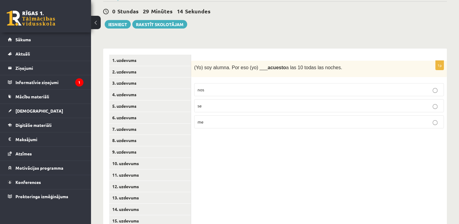
scroll to position [92, 0]
click at [277, 207] on div "1p (Yo) soy alumna. Por eso (yo) ___ acuesto a las 10 todas las noches. nos se …" at bounding box center [319, 226] width 256 height 357
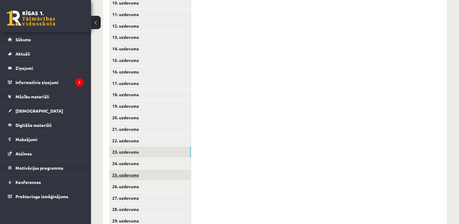
scroll to position [259, 0]
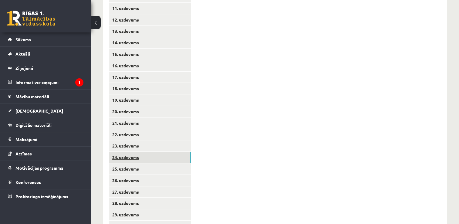
click at [124, 152] on link "24. uzdevums" at bounding box center [150, 157] width 82 height 11
click at [114, 164] on link "25. uzdevums" at bounding box center [150, 168] width 82 height 11
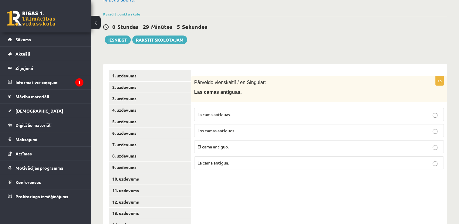
scroll to position [78, 0]
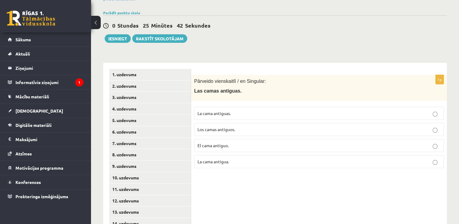
click at [225, 111] on span "La cama antiguas." at bounding box center [214, 113] width 33 height 5
click at [232, 159] on p "La cama antigua." at bounding box center [319, 162] width 243 height 6
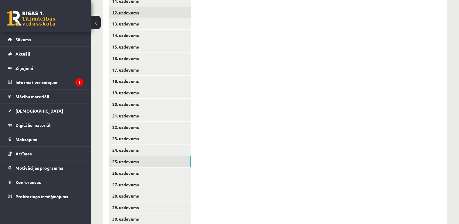
scroll to position [278, 0]
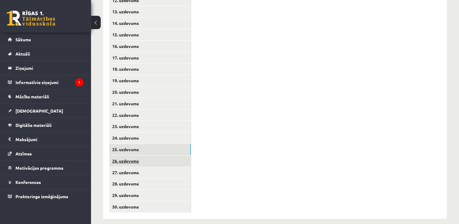
click at [125, 155] on link "26. uzdevums" at bounding box center [150, 160] width 82 height 11
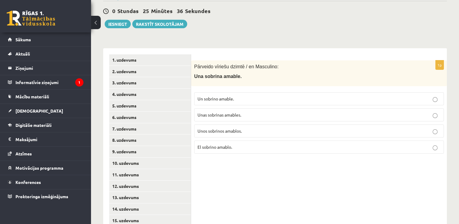
scroll to position [73, 0]
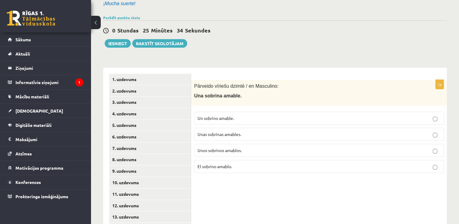
drag, startPoint x: 264, startPoint y: 96, endPoint x: 224, endPoint y: 220, distance: 130.5
drag, startPoint x: 224, startPoint y: 220, endPoint x: 217, endPoint y: 212, distance: 11.1
drag, startPoint x: 217, startPoint y: 212, endPoint x: 185, endPoint y: 186, distance: 40.6
click at [185, 189] on link "11. uzdevums" at bounding box center [150, 194] width 82 height 11
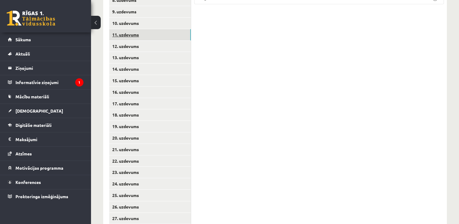
scroll to position [278, 0]
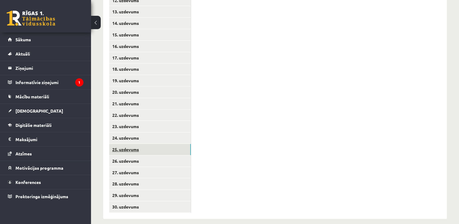
click at [128, 147] on link "25. uzdevums" at bounding box center [150, 149] width 82 height 11
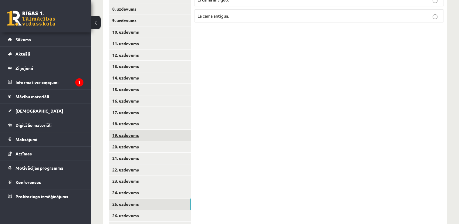
scroll to position [237, 0]
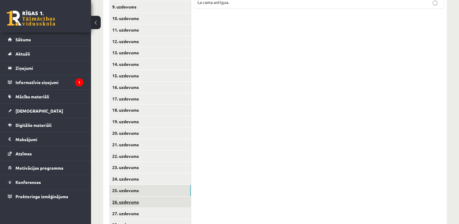
drag, startPoint x: 136, startPoint y: 194, endPoint x: 122, endPoint y: 195, distance: 14.3
click at [122, 196] on link "26. uzdevums" at bounding box center [150, 201] width 82 height 11
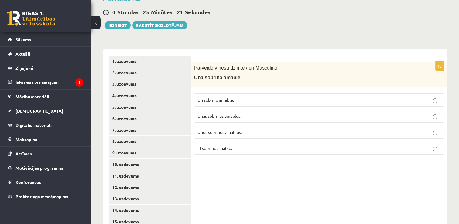
scroll to position [91, 0]
click at [242, 97] on label "Un sobrino amable." at bounding box center [319, 100] width 250 height 13
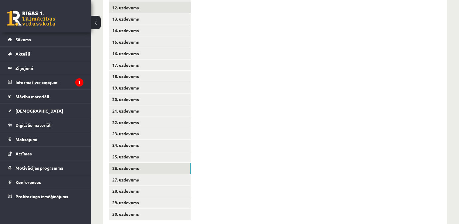
scroll to position [278, 0]
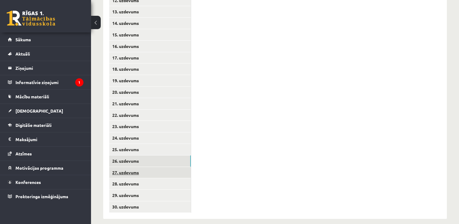
click at [119, 167] on link "27. uzdevums" at bounding box center [150, 172] width 82 height 11
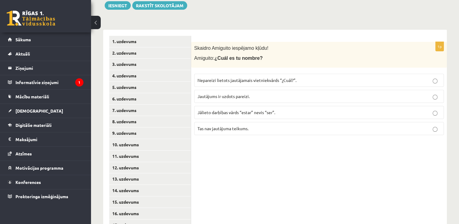
scroll to position [102, 0]
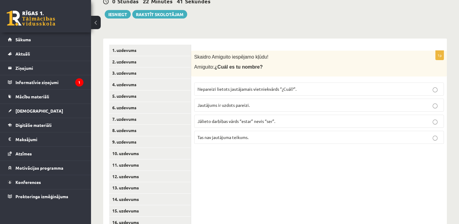
click at [274, 86] on span "Nepareizi lietots jautājamais vietniekvārds “¿Cuál?”." at bounding box center [247, 88] width 99 height 5
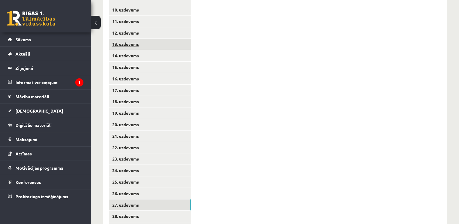
scroll to position [278, 0]
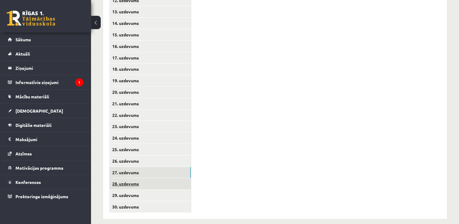
click at [135, 178] on link "28. uzdevums" at bounding box center [150, 183] width 82 height 11
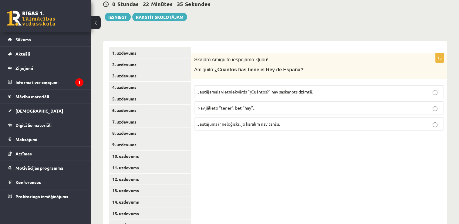
scroll to position [110, 0]
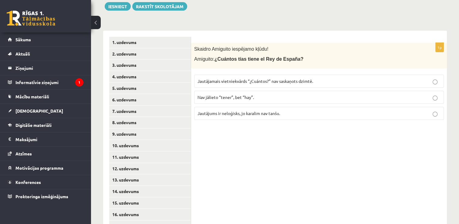
click at [275, 94] on p "Nav jālieto “tener”, bet “hay”." at bounding box center [319, 97] width 243 height 6
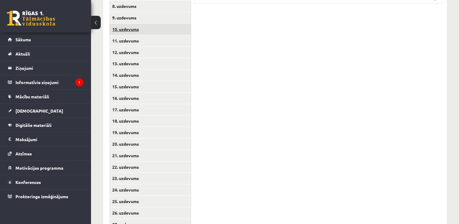
scroll to position [278, 0]
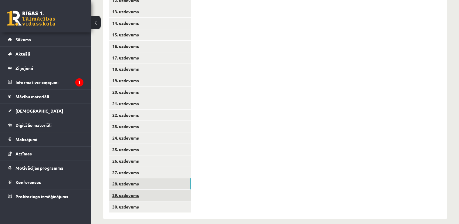
click at [126, 190] on link "29. uzdevums" at bounding box center [150, 195] width 82 height 11
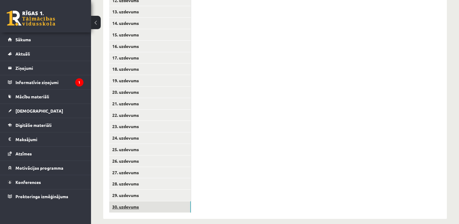
click at [136, 201] on link "30. uzdevums" at bounding box center [150, 206] width 82 height 11
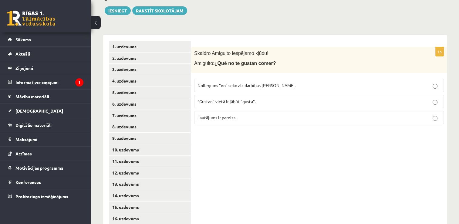
scroll to position [106, 0]
click at [211, 99] on span "“Gustan” vietā ir jābūt “gusta”." at bounding box center [227, 101] width 58 height 5
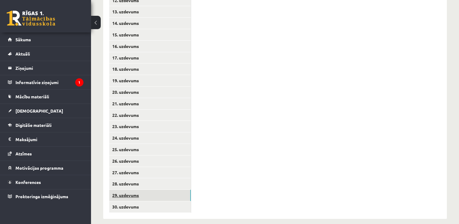
click at [124, 190] on link "29. uzdevums" at bounding box center [150, 195] width 82 height 11
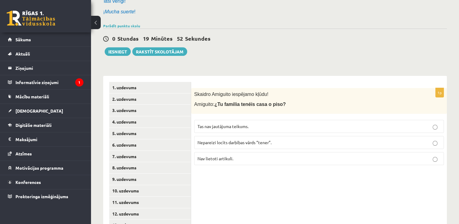
scroll to position [74, 0]
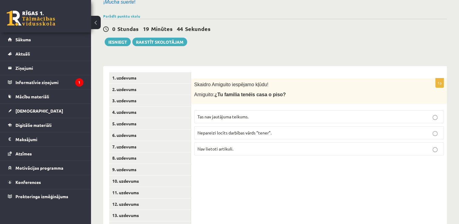
click at [253, 130] on span "Nepareizi locīts darbības vārds “tener”." at bounding box center [235, 132] width 74 height 5
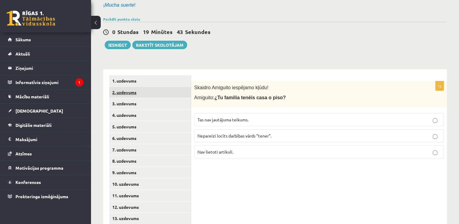
scroll to position [70, 0]
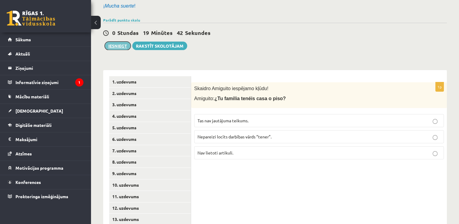
click at [115, 42] on button "Iesniegt" at bounding box center [118, 46] width 26 height 9
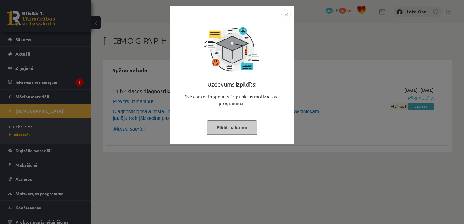
click at [249, 129] on button "Pildīt nākamo" at bounding box center [232, 128] width 50 height 14
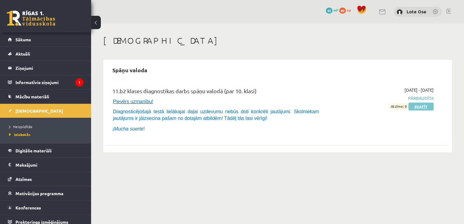
click at [422, 107] on link "Skatīt" at bounding box center [420, 107] width 25 height 8
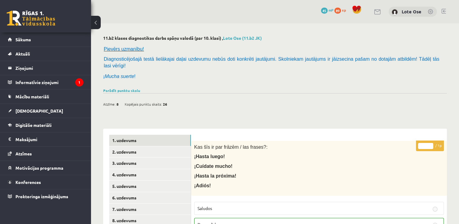
scroll to position [67, 0]
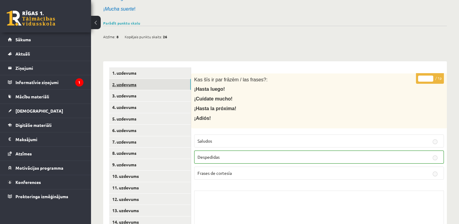
click at [128, 79] on link "2. uzdevums" at bounding box center [150, 84] width 82 height 11
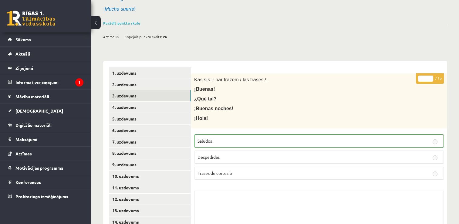
click at [124, 90] on link "3. uzdevums" at bounding box center [150, 95] width 82 height 11
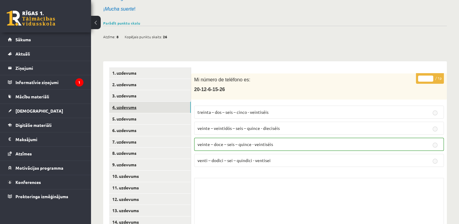
click at [125, 102] on link "4. uzdevums" at bounding box center [150, 107] width 82 height 11
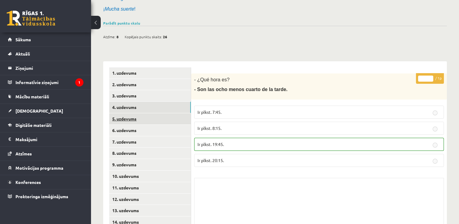
click at [125, 113] on link "5. uzdevums" at bounding box center [150, 118] width 82 height 11
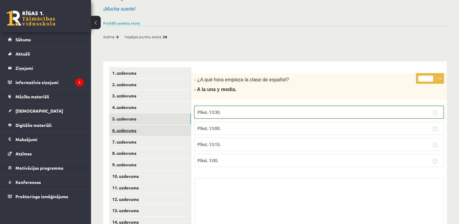
click at [125, 125] on link "6. uzdevums" at bounding box center [150, 130] width 82 height 11
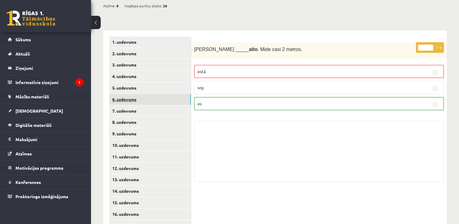
scroll to position [98, 0]
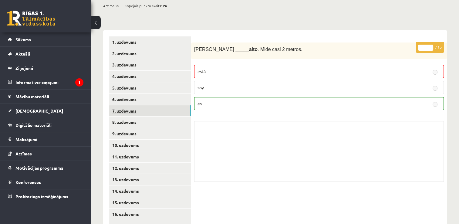
click at [119, 105] on link "7. uzdevums" at bounding box center [150, 110] width 82 height 11
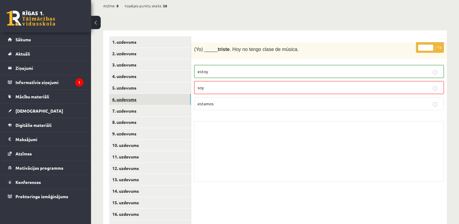
click at [125, 96] on link "6. uzdevums" at bounding box center [150, 99] width 82 height 11
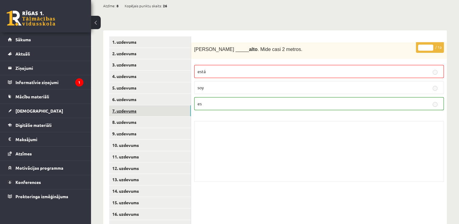
click at [127, 105] on link "7. uzdevums" at bounding box center [150, 110] width 82 height 11
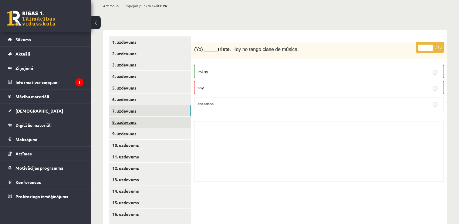
click at [125, 117] on link "8. uzdevums" at bounding box center [150, 122] width 82 height 11
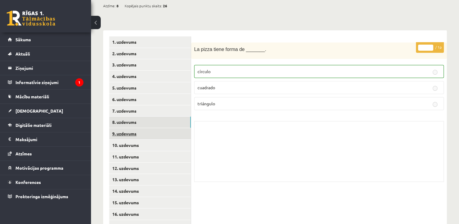
click at [128, 128] on link "9. uzdevums" at bounding box center [150, 133] width 82 height 11
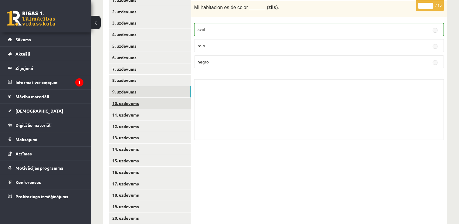
scroll to position [143, 0]
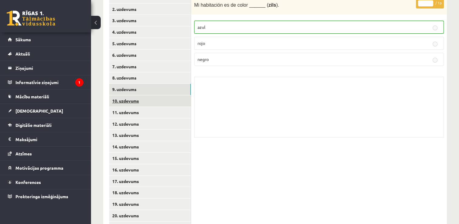
click at [124, 95] on link "10. uzdevums" at bounding box center [150, 100] width 82 height 11
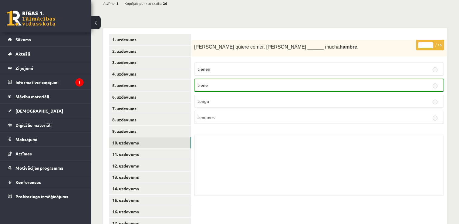
scroll to position [104, 0]
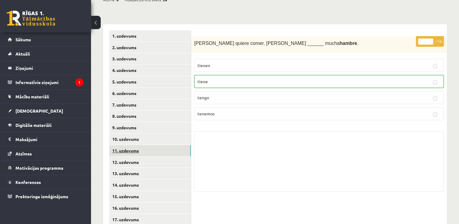
click at [131, 145] on link "11. uzdevums" at bounding box center [150, 150] width 82 height 11
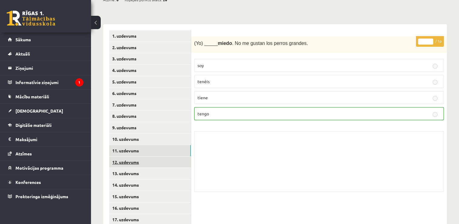
click at [131, 157] on link "12. uzdevums" at bounding box center [150, 162] width 82 height 11
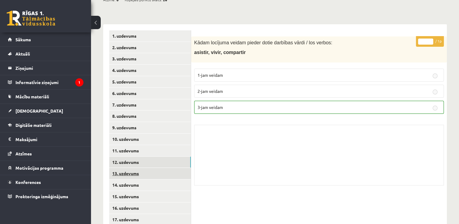
click at [135, 168] on link "13. uzdevums" at bounding box center [150, 173] width 82 height 11
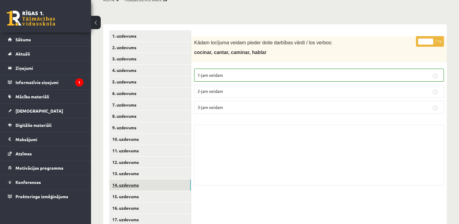
click at [131, 179] on link "14. uzdevums" at bounding box center [150, 184] width 82 height 11
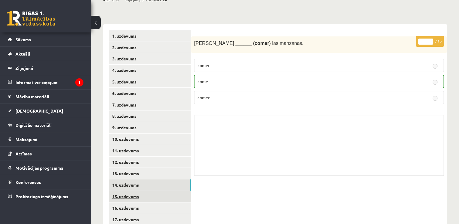
click at [130, 191] on link "15. uzdevums" at bounding box center [150, 196] width 82 height 11
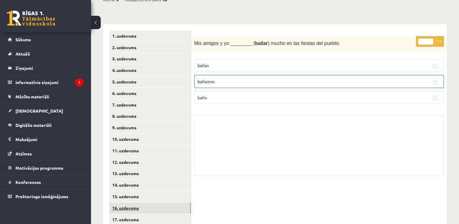
click at [122, 203] on link "16. uzdevums" at bounding box center [150, 208] width 82 height 11
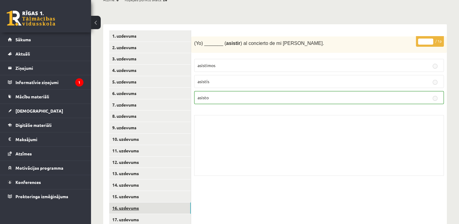
scroll to position [142, 0]
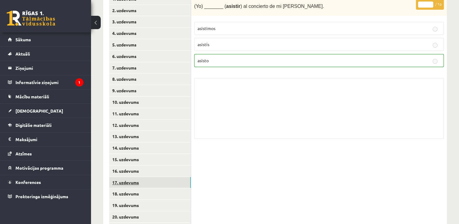
click at [132, 177] on link "17. uzdevums" at bounding box center [150, 182] width 82 height 11
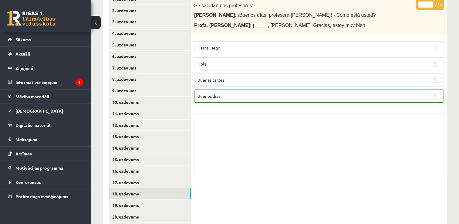
click at [130, 188] on link "18. uzdevums" at bounding box center [150, 193] width 82 height 11
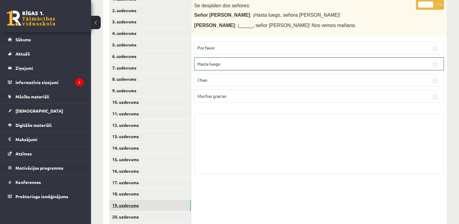
click at [134, 200] on link "19. uzdevums" at bounding box center [150, 205] width 82 height 11
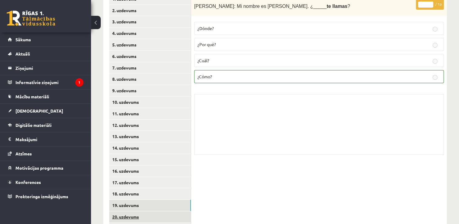
click at [132, 211] on link "20. uzdevums" at bounding box center [150, 216] width 82 height 11
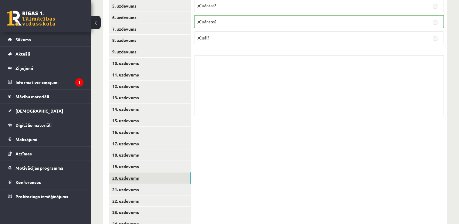
scroll to position [186, 0]
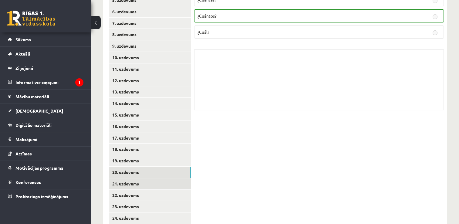
click at [128, 178] on link "21. uzdevums" at bounding box center [150, 183] width 82 height 11
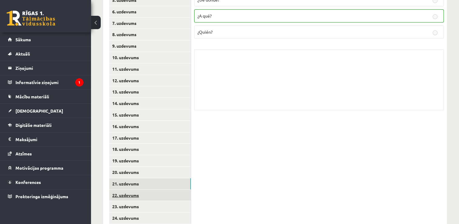
click at [130, 192] on link "22. uzdevums" at bounding box center [150, 195] width 82 height 11
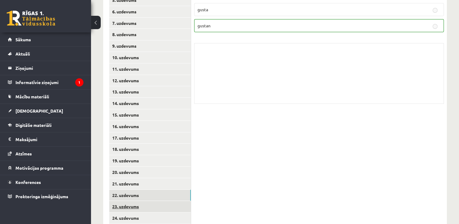
click at [130, 201] on link "23. uzdevums" at bounding box center [150, 206] width 82 height 11
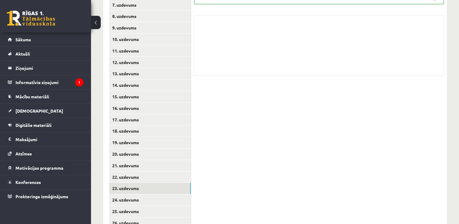
scroll to position [205, 0]
click at [120, 194] on link "24. uzdevums" at bounding box center [150, 199] width 82 height 11
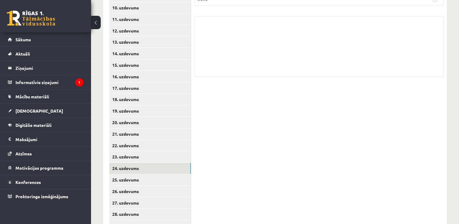
scroll to position [236, 0]
click at [122, 174] on link "25. uzdevums" at bounding box center [150, 179] width 82 height 11
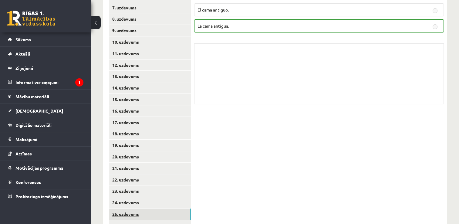
scroll to position [202, 0]
click at [132, 220] on link "26. uzdevums" at bounding box center [150, 225] width 82 height 11
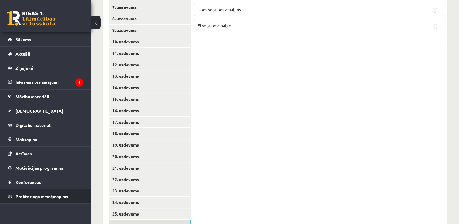
scroll to position [266, 0]
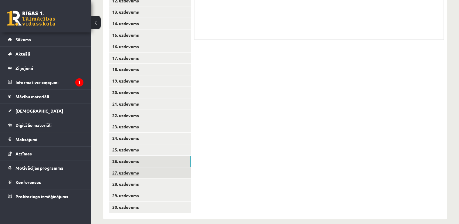
click at [131, 168] on link "27. uzdevums" at bounding box center [150, 172] width 82 height 11
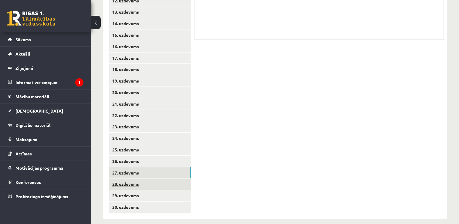
click at [131, 179] on link "28. uzdevums" at bounding box center [150, 184] width 82 height 11
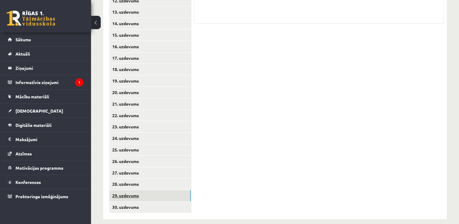
click at [130, 190] on link "29. uzdevums" at bounding box center [150, 195] width 82 height 11
click at [136, 202] on link "30. uzdevums" at bounding box center [150, 207] width 82 height 11
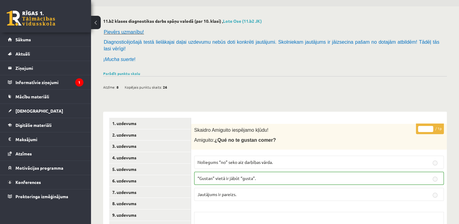
scroll to position [17, 0]
click at [38, 41] on link "Sākums" at bounding box center [46, 39] width 76 height 14
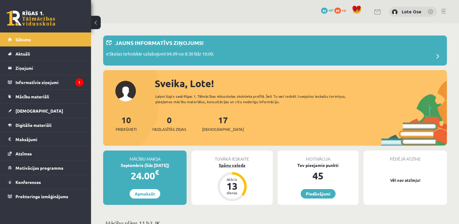
click at [237, 178] on div "Atlicis" at bounding box center [232, 180] width 18 height 4
